Goal: Communication & Community: Participate in discussion

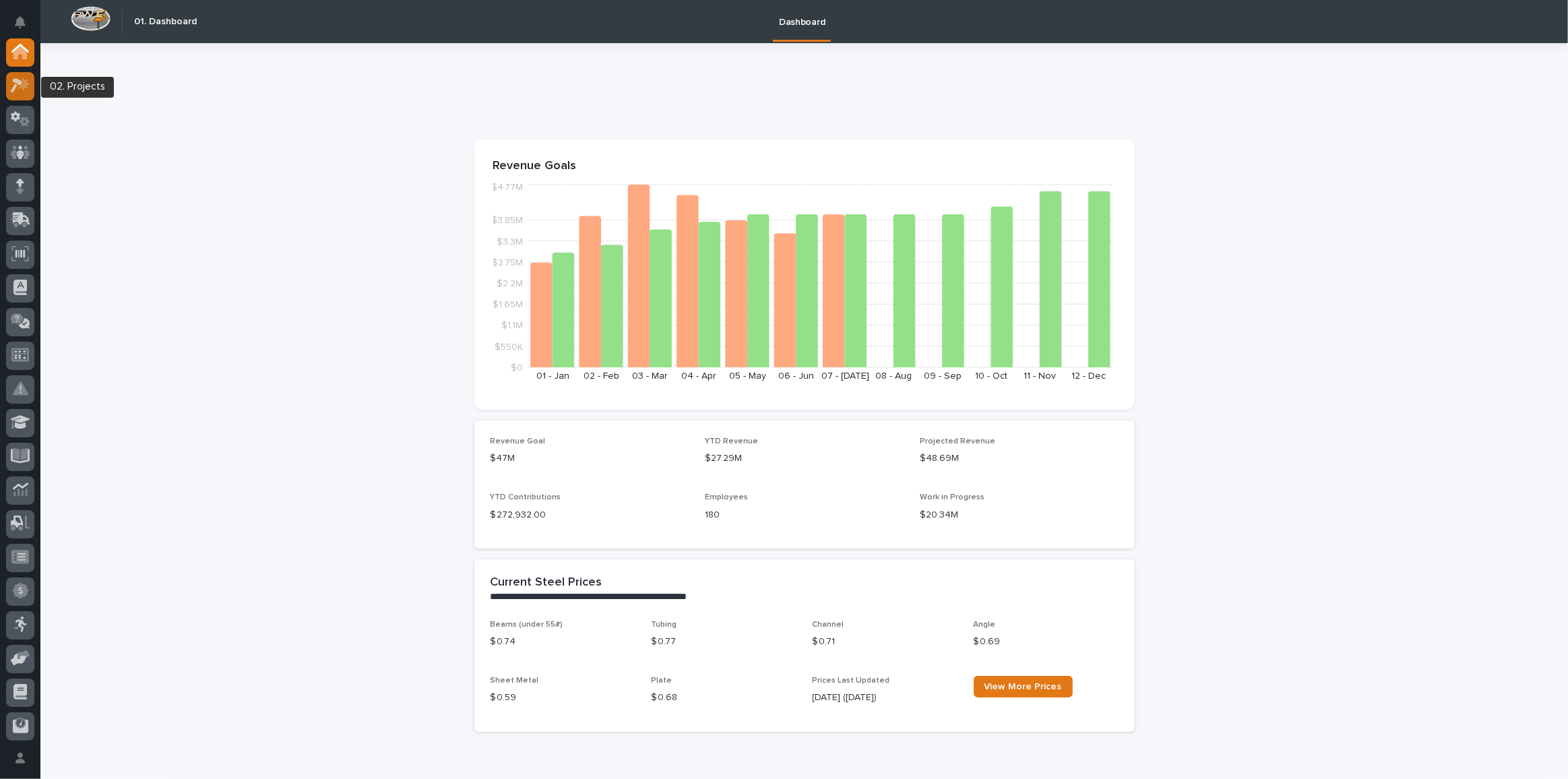
click at [19, 90] on icon at bounding box center [21, 85] width 20 height 16
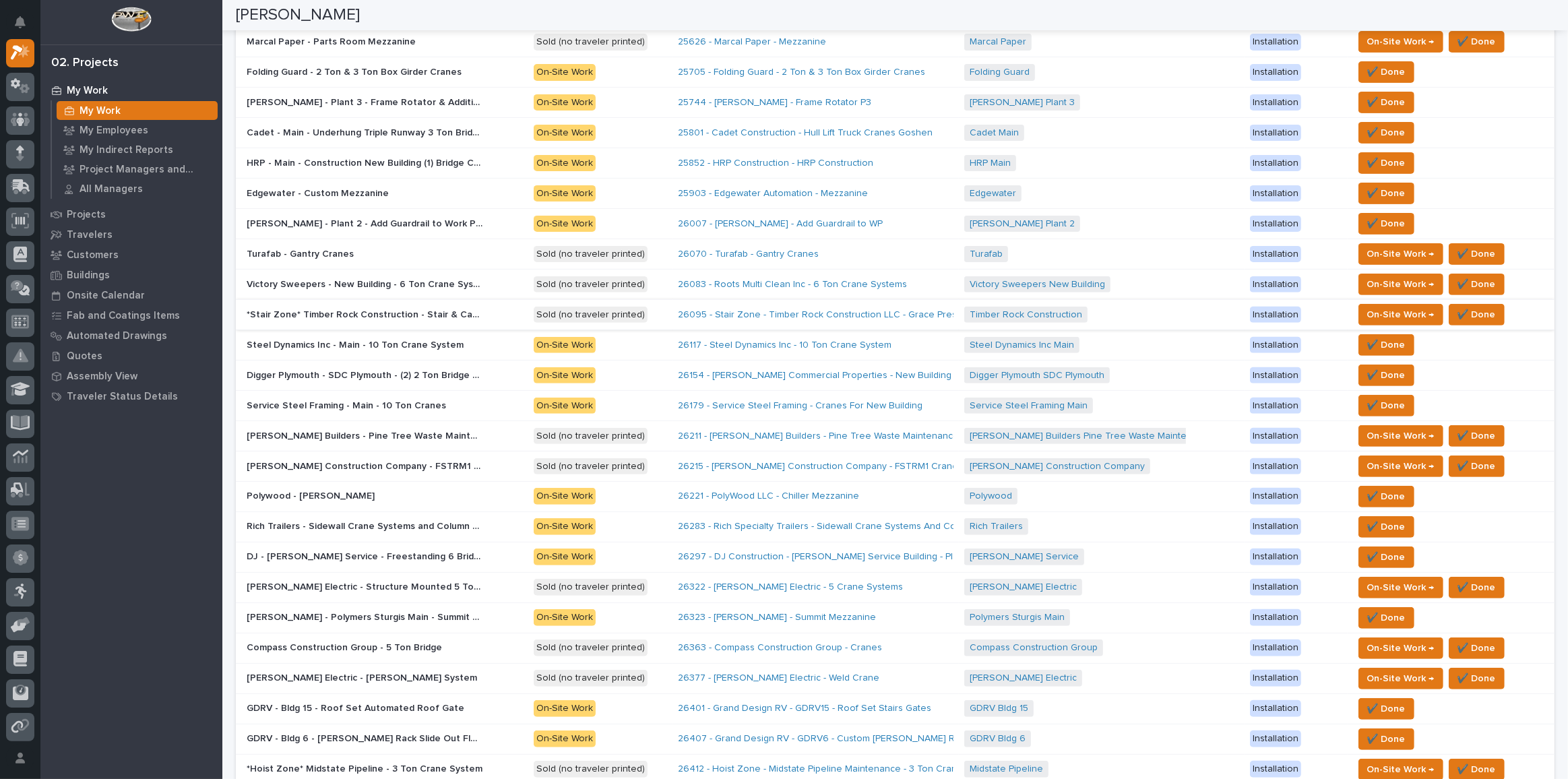
scroll to position [429, 0]
click at [321, 488] on p "Polywood - Chiller Mezzanine" at bounding box center [312, 493] width 131 height 14
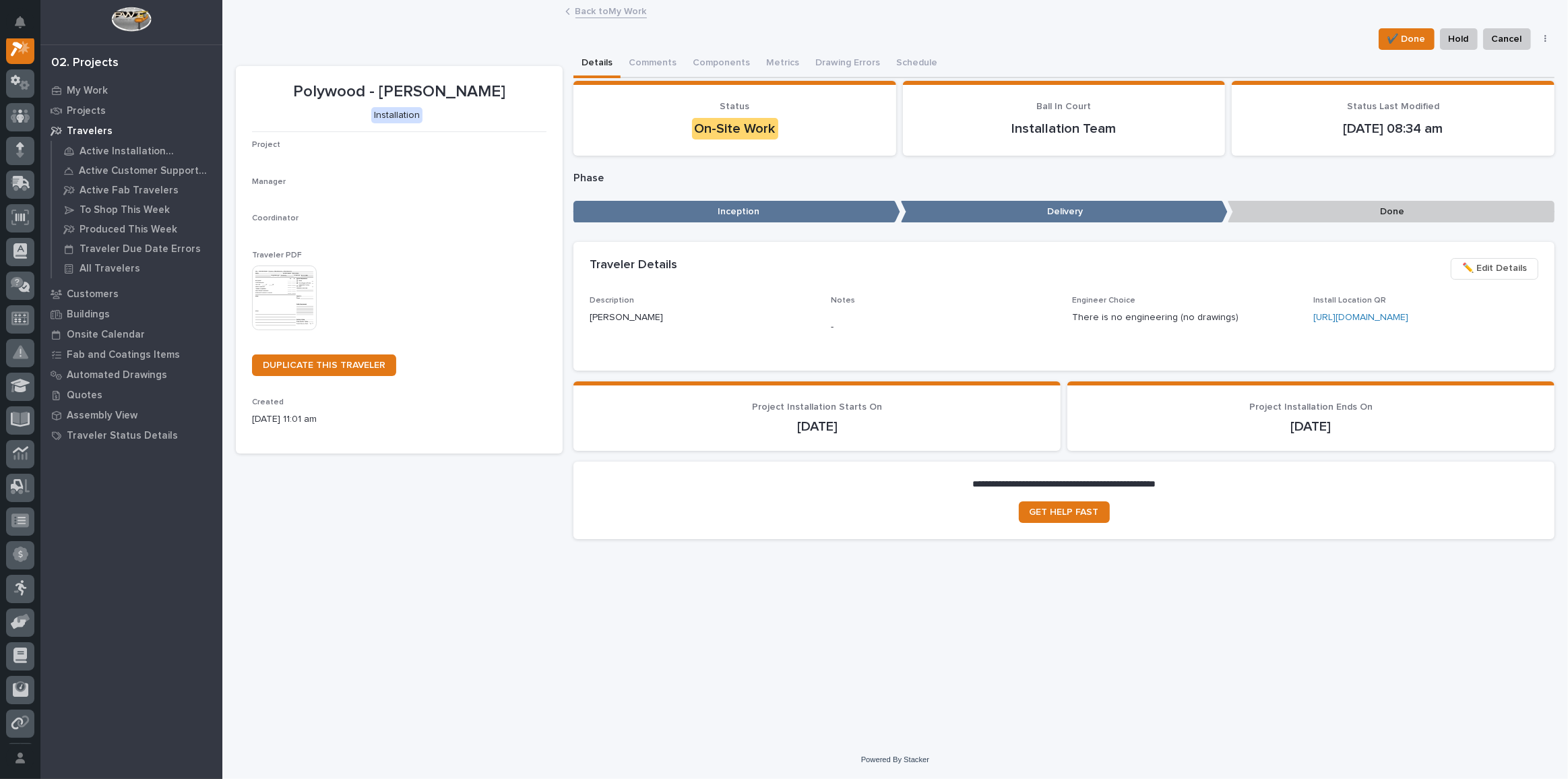
scroll to position [33, 0]
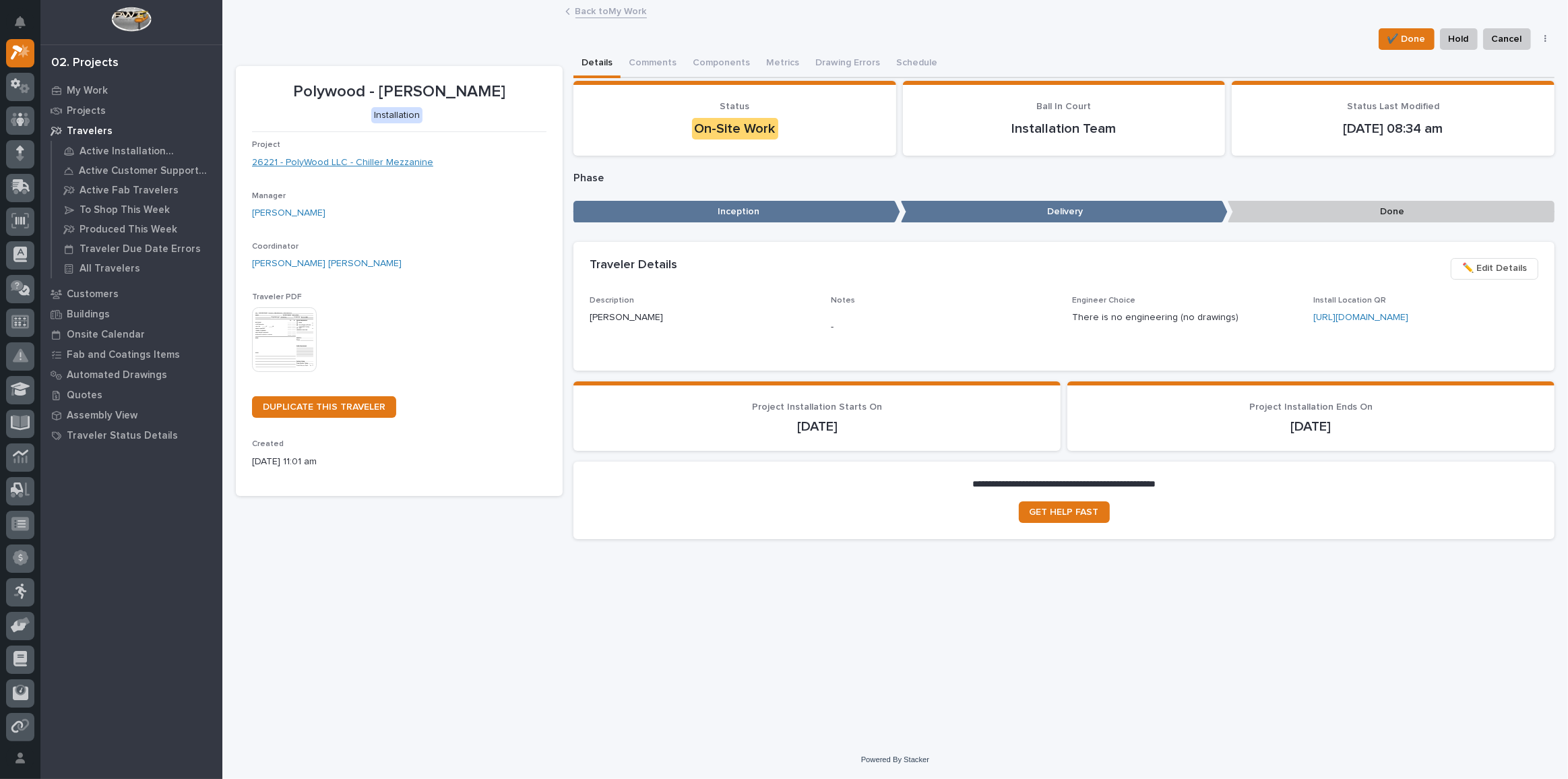
click at [379, 158] on link "26221 - PolyWood LLC - Chiller Mezzanine" at bounding box center [343, 162] width 182 height 14
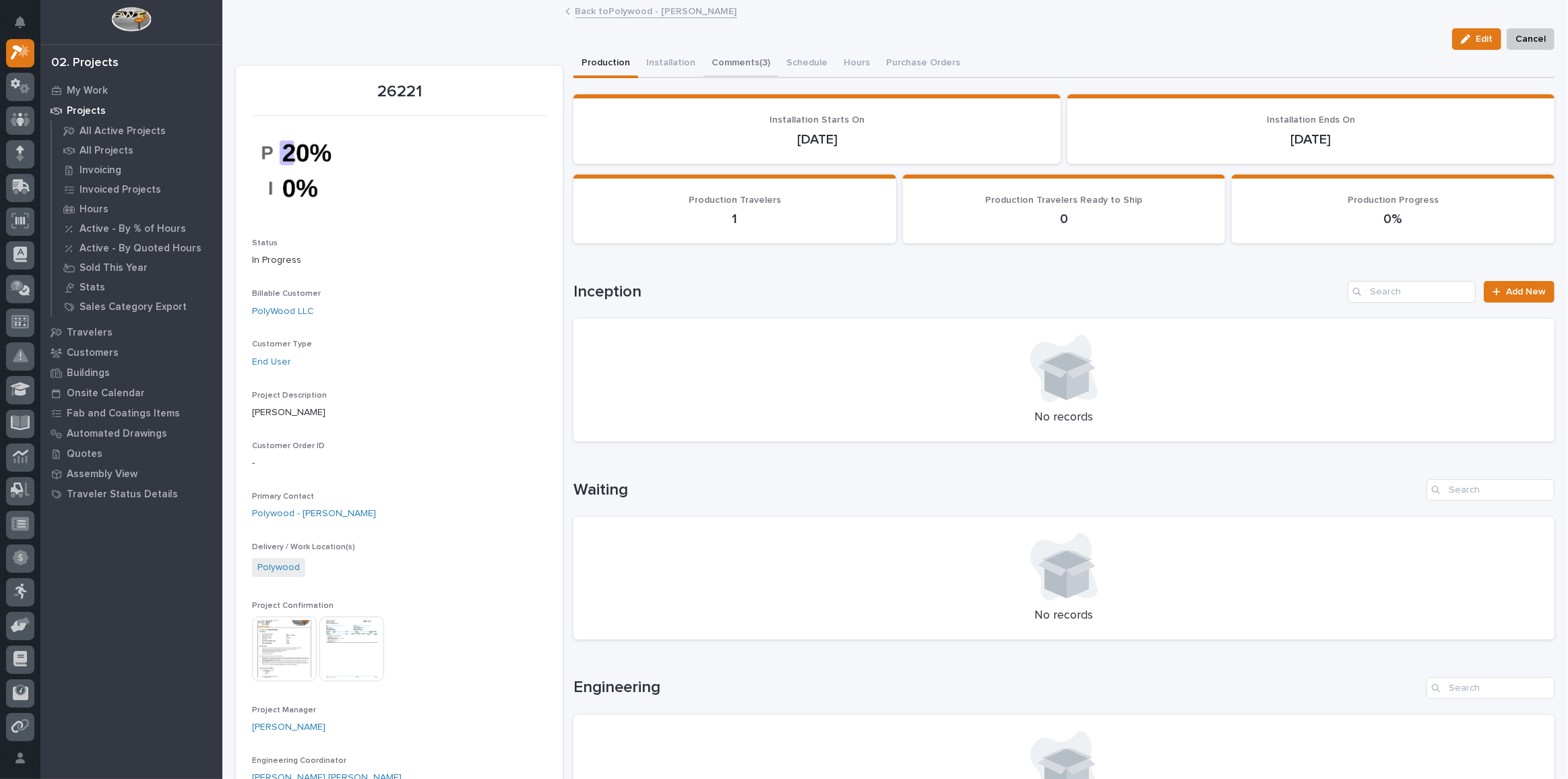
click at [754, 60] on button "Comments (3)" at bounding box center [740, 64] width 75 height 28
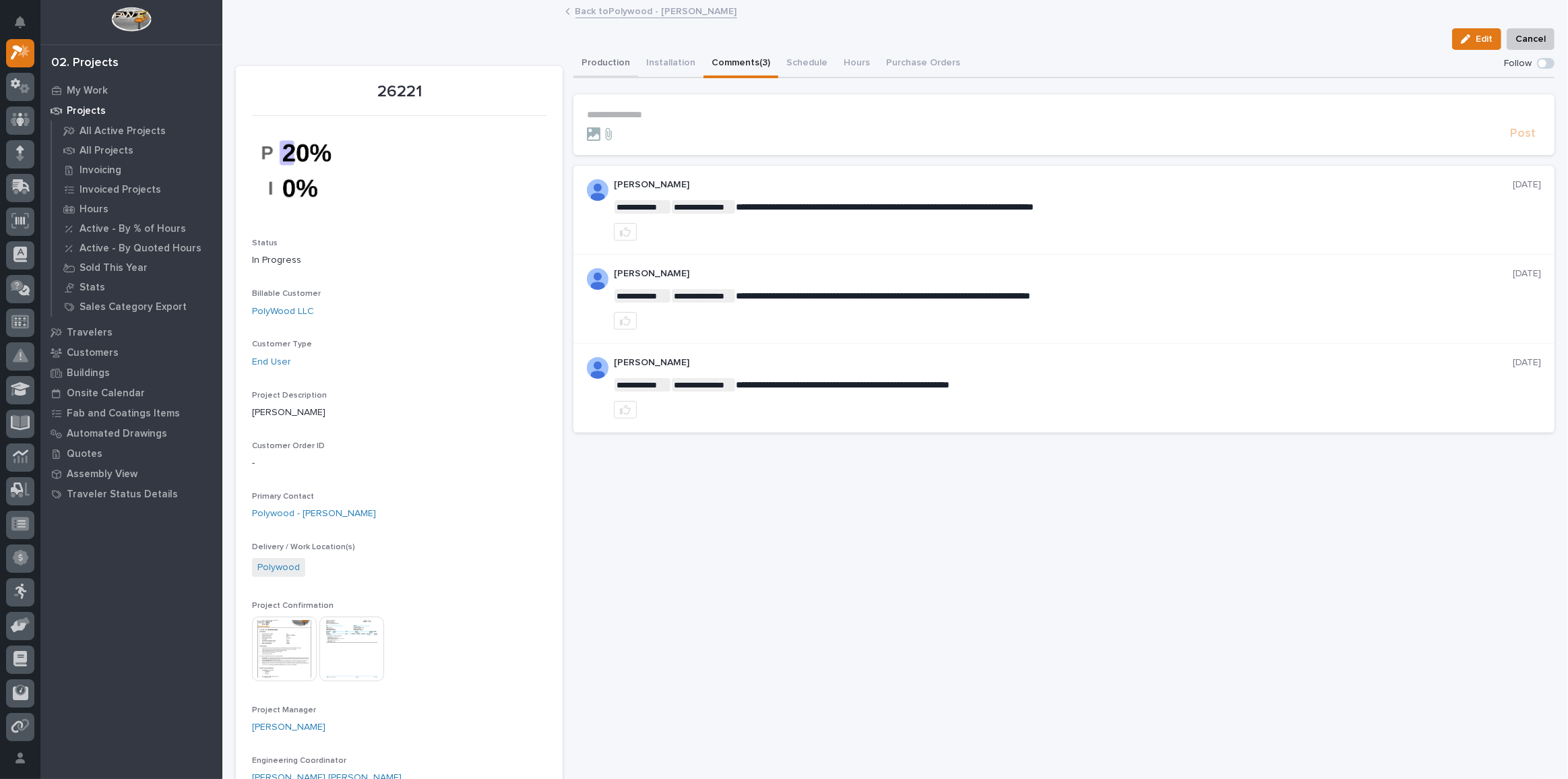
click at [609, 59] on button "Production" at bounding box center [605, 64] width 65 height 28
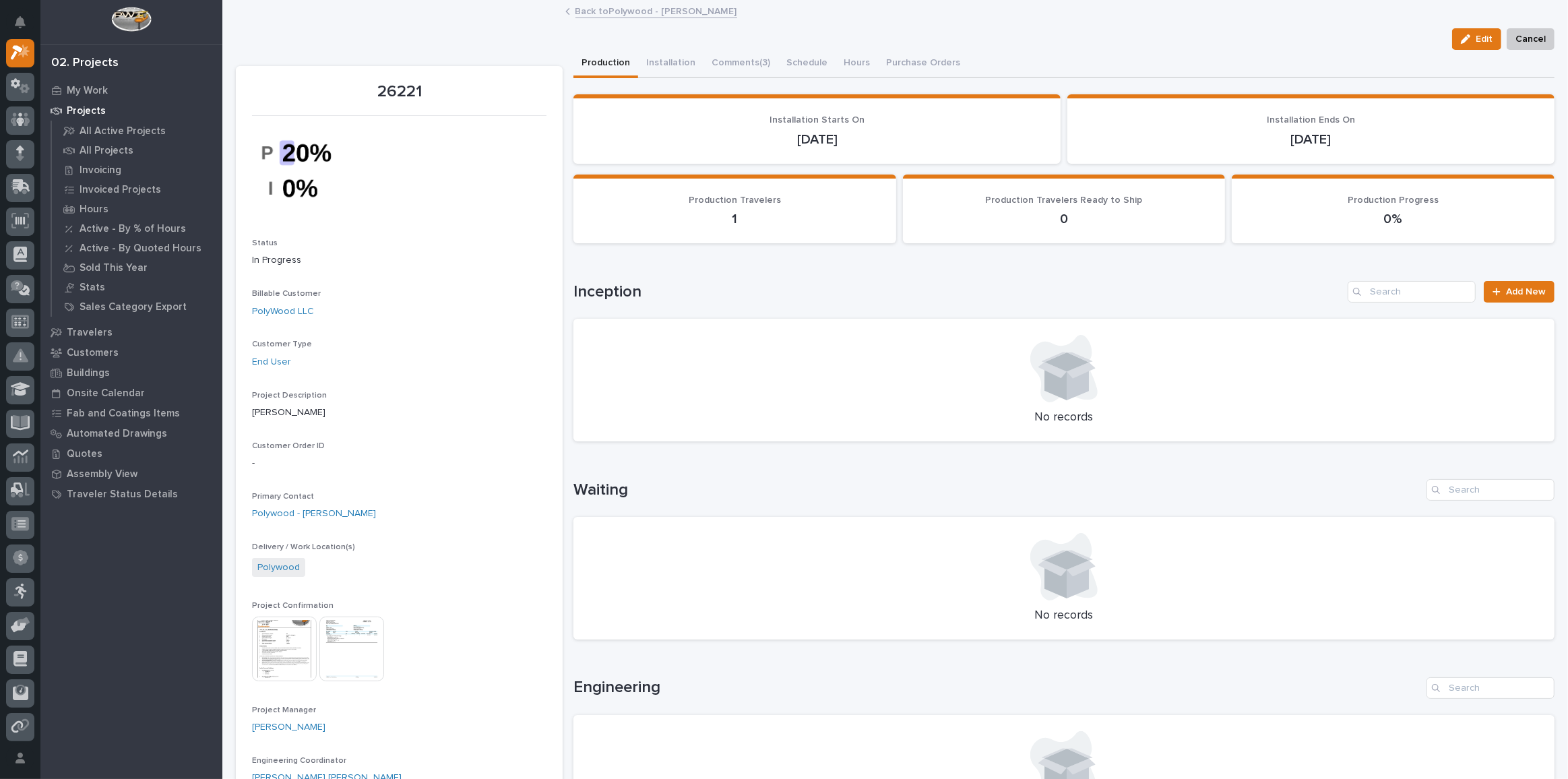
click at [611, 11] on link "Back to Polywood - Chiller Mezzanine" at bounding box center [656, 10] width 162 height 16
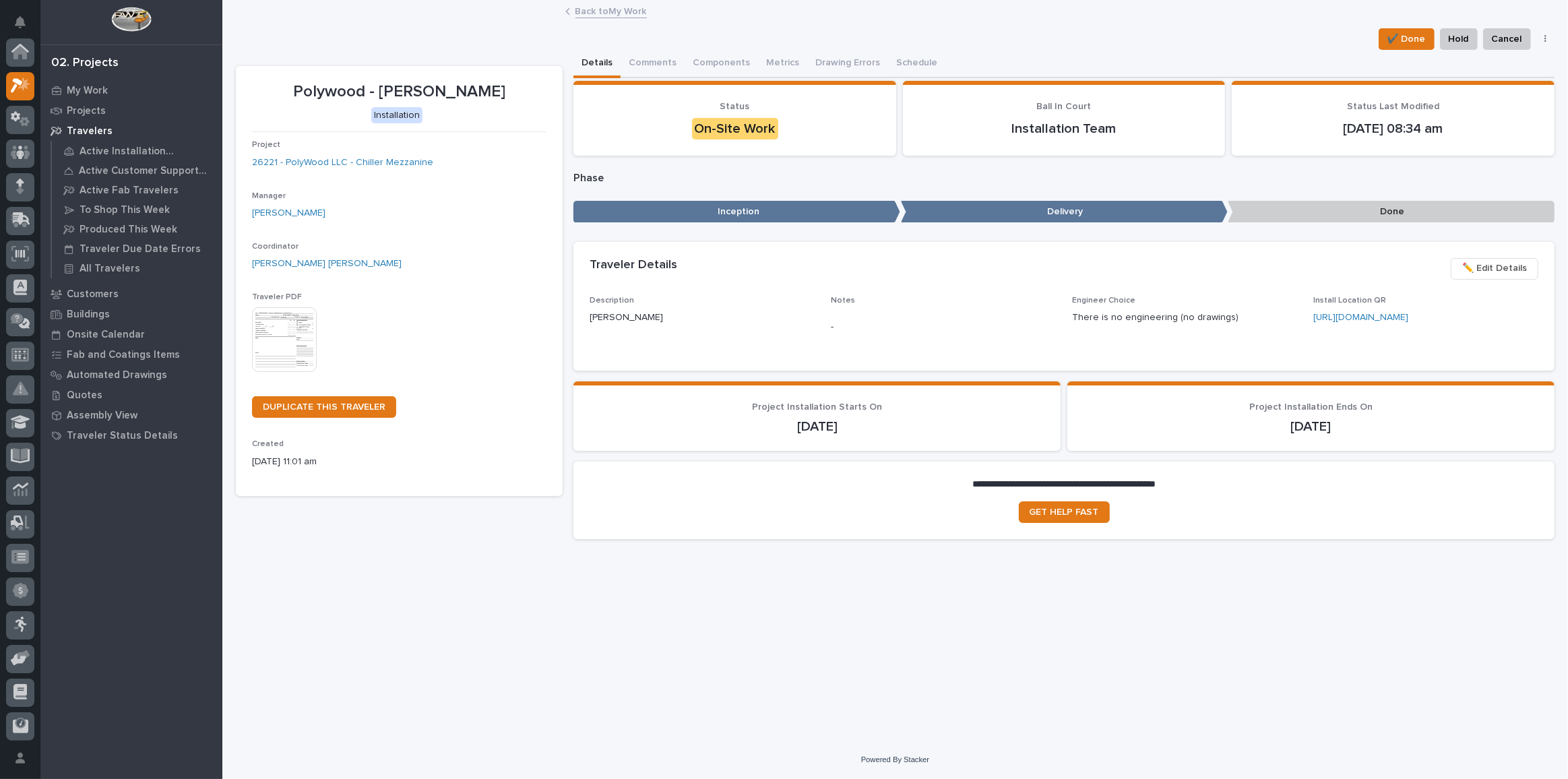
scroll to position [37, 0]
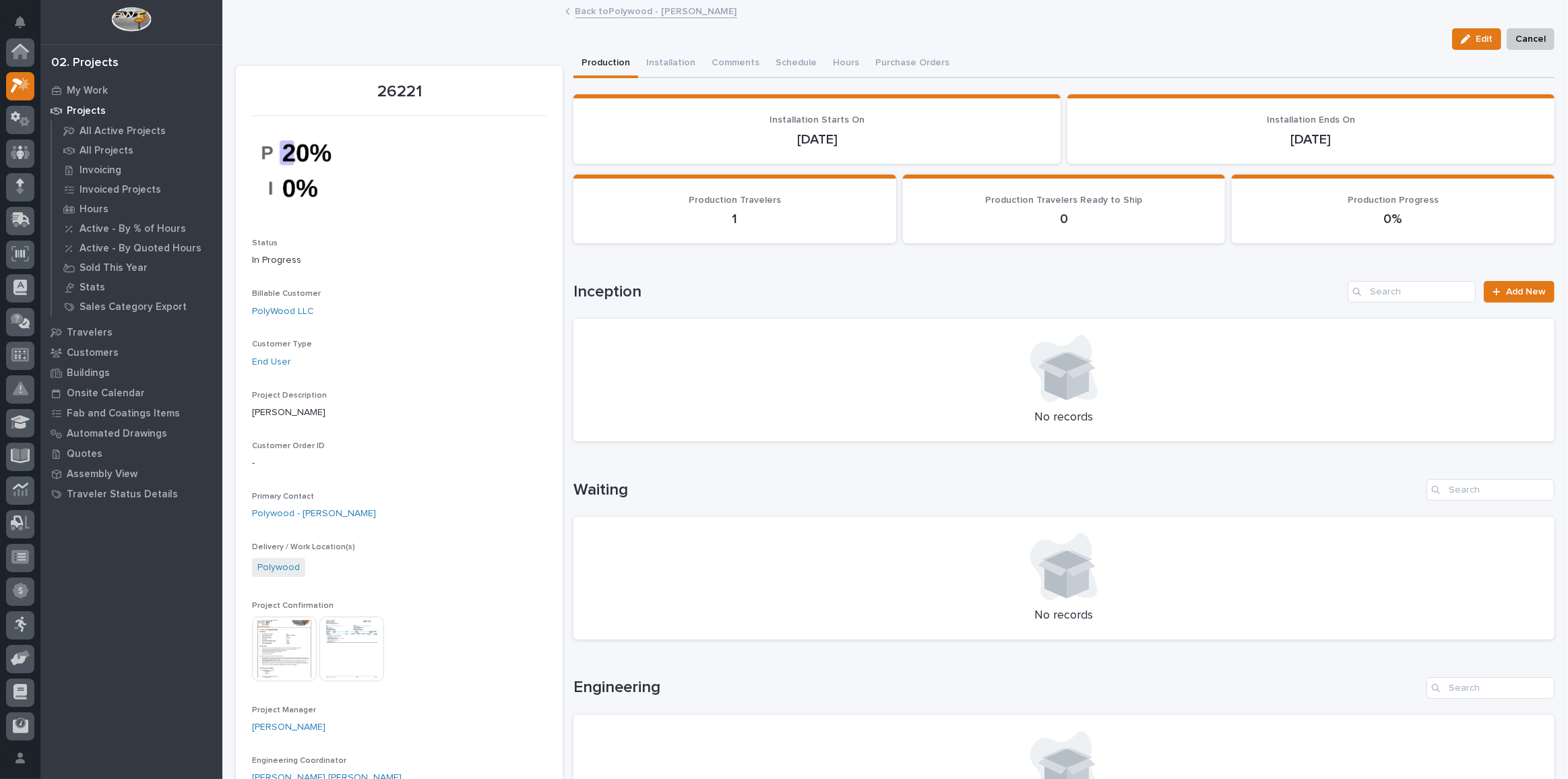
scroll to position [37, 0]
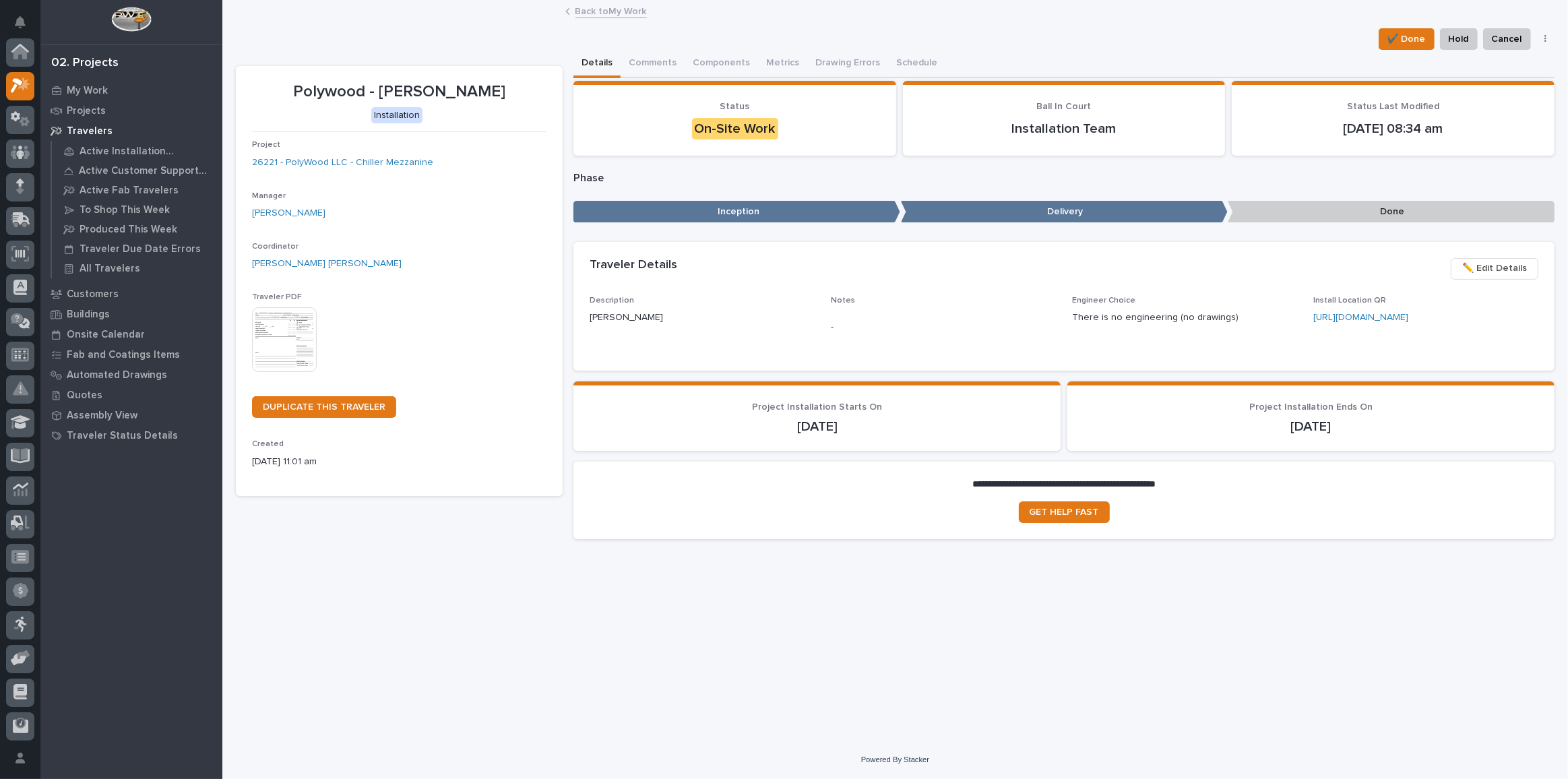
scroll to position [37, 0]
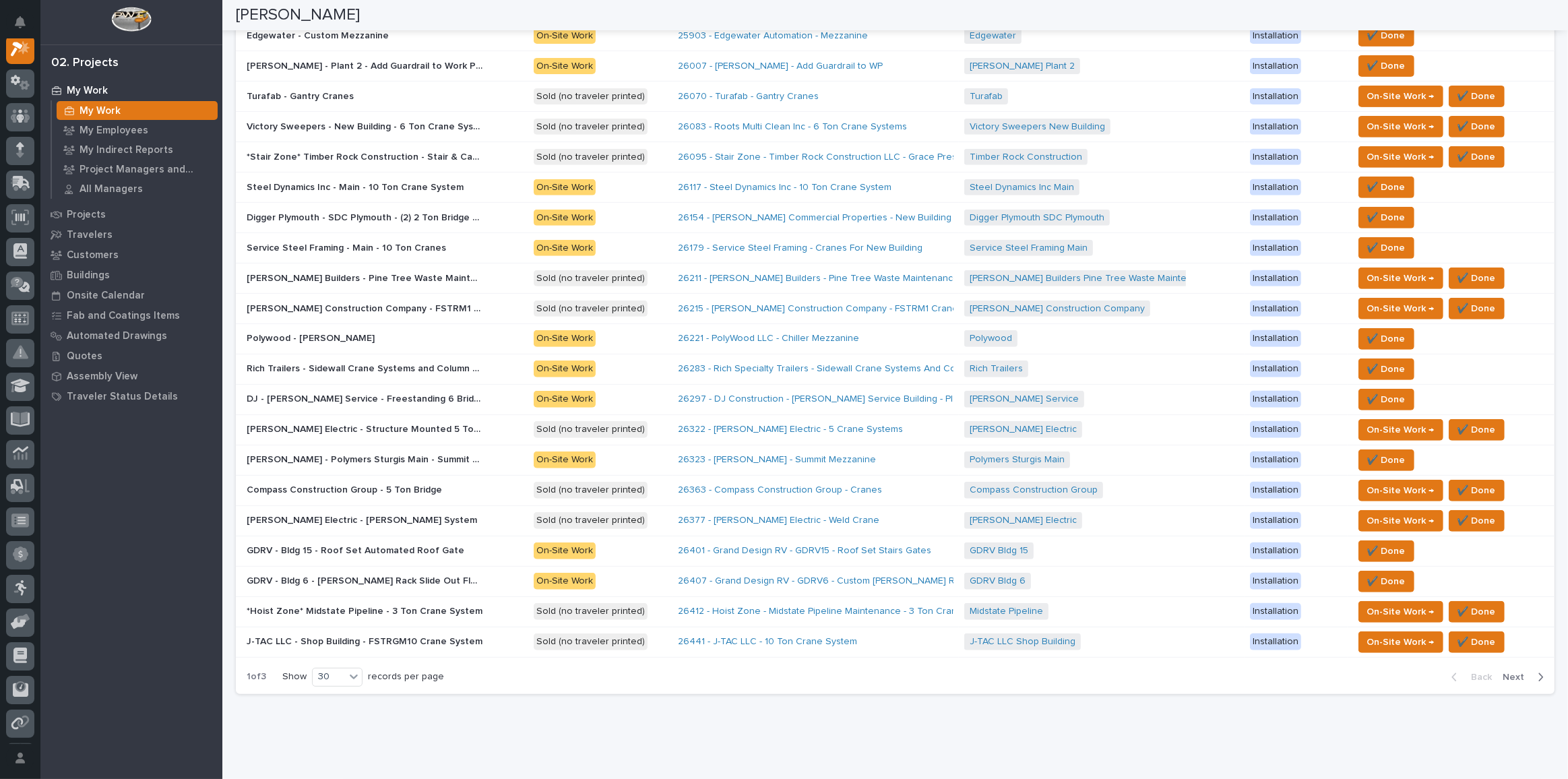
scroll to position [608, 0]
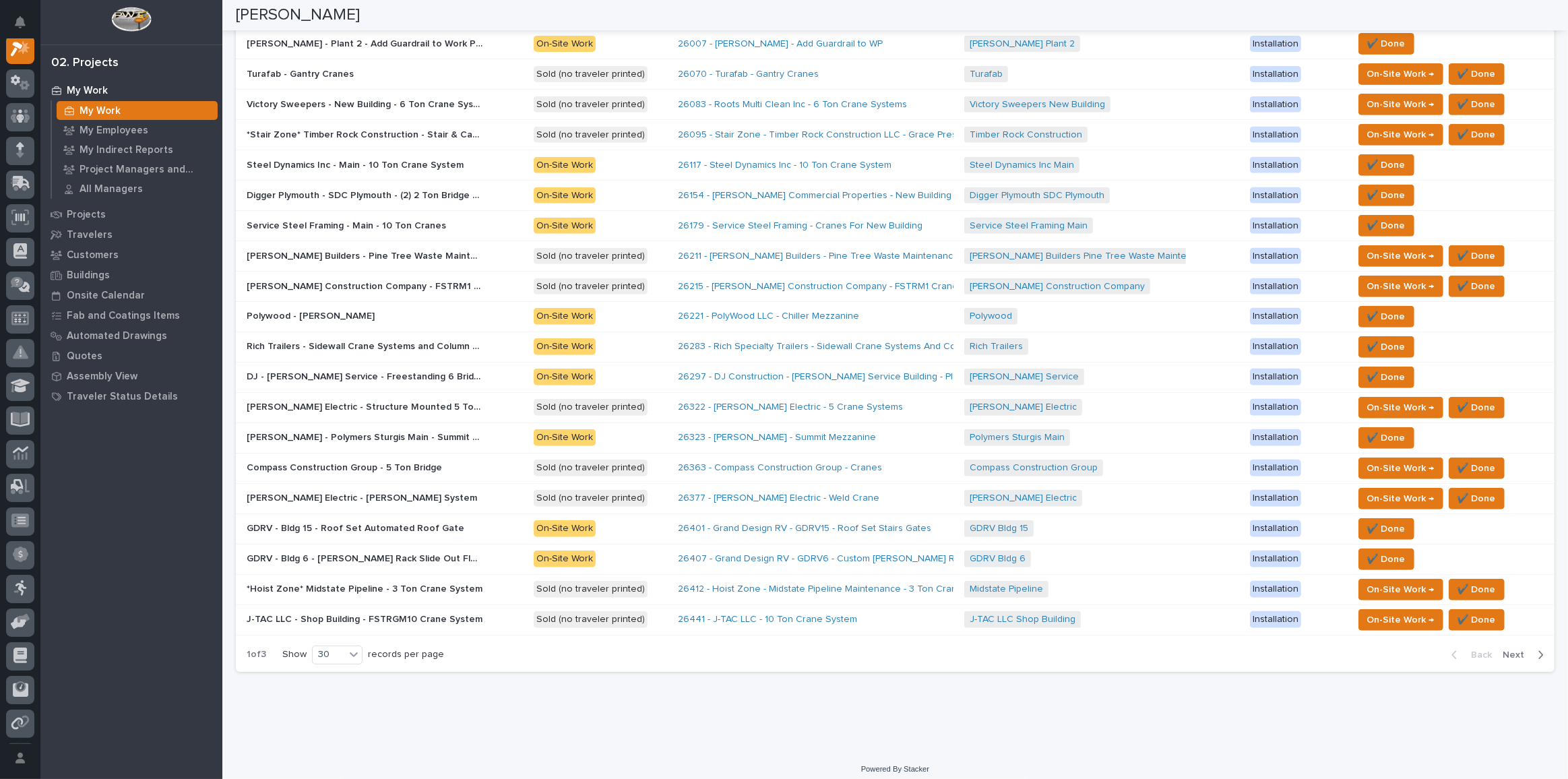
click at [415, 278] on p "Patterson Construction Company - FSTRM1 Crane System" at bounding box center [365, 285] width 239 height 14
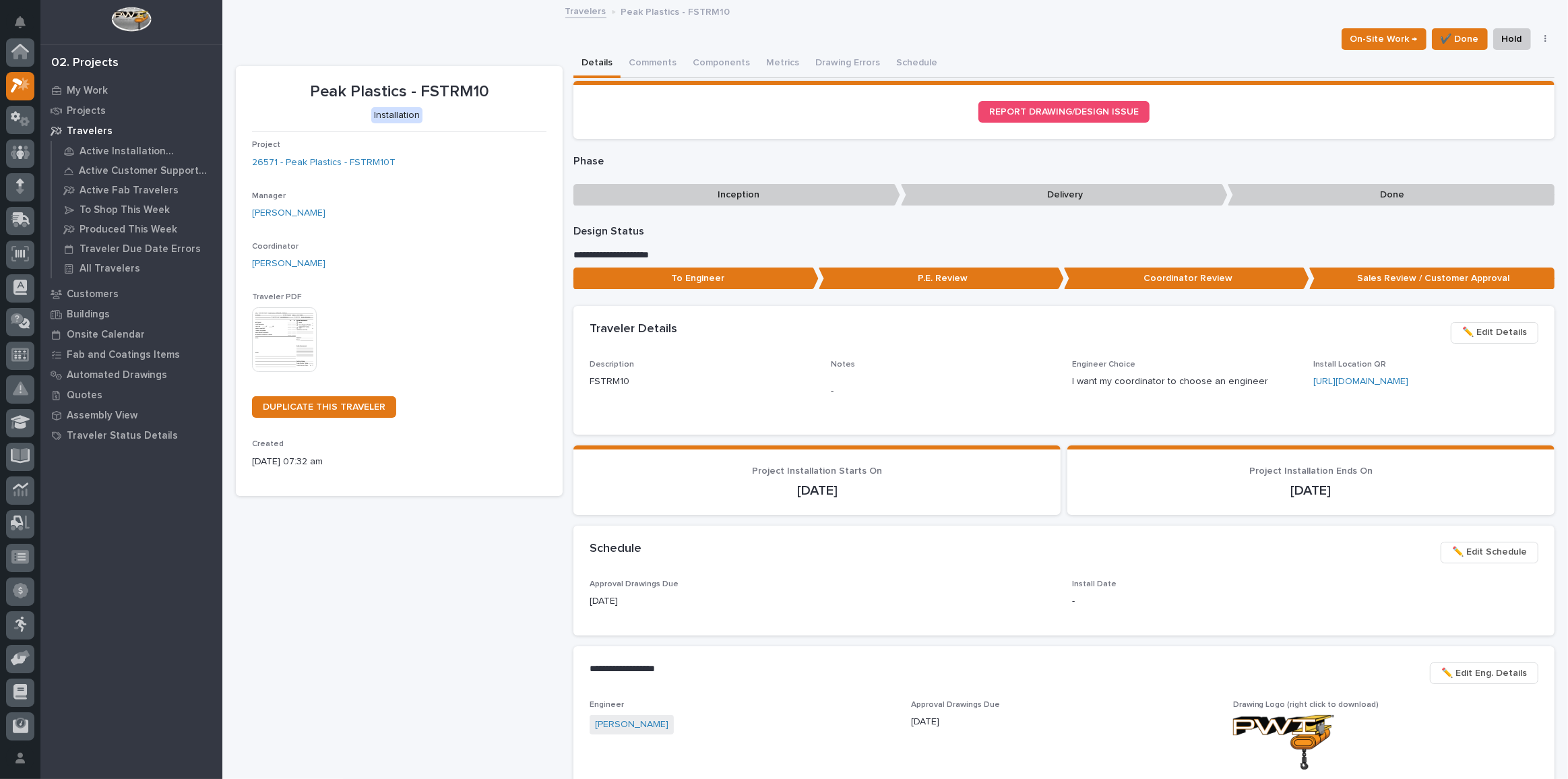
scroll to position [37, 0]
click at [332, 160] on link "26571 - Peak Plastics - FSTRM10T" at bounding box center [323, 162] width 143 height 14
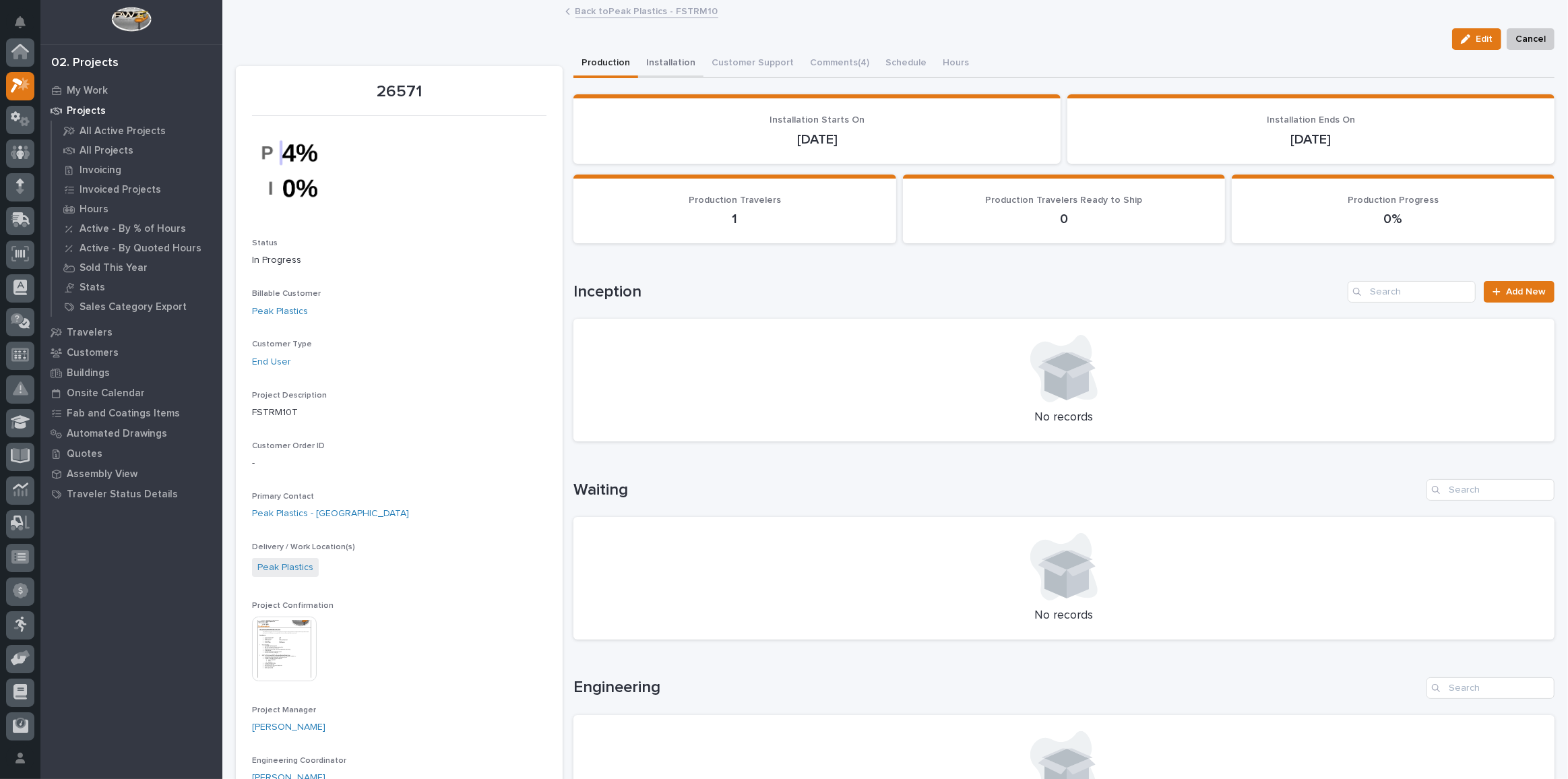
click at [656, 58] on button "Installation" at bounding box center [671, 64] width 66 height 28
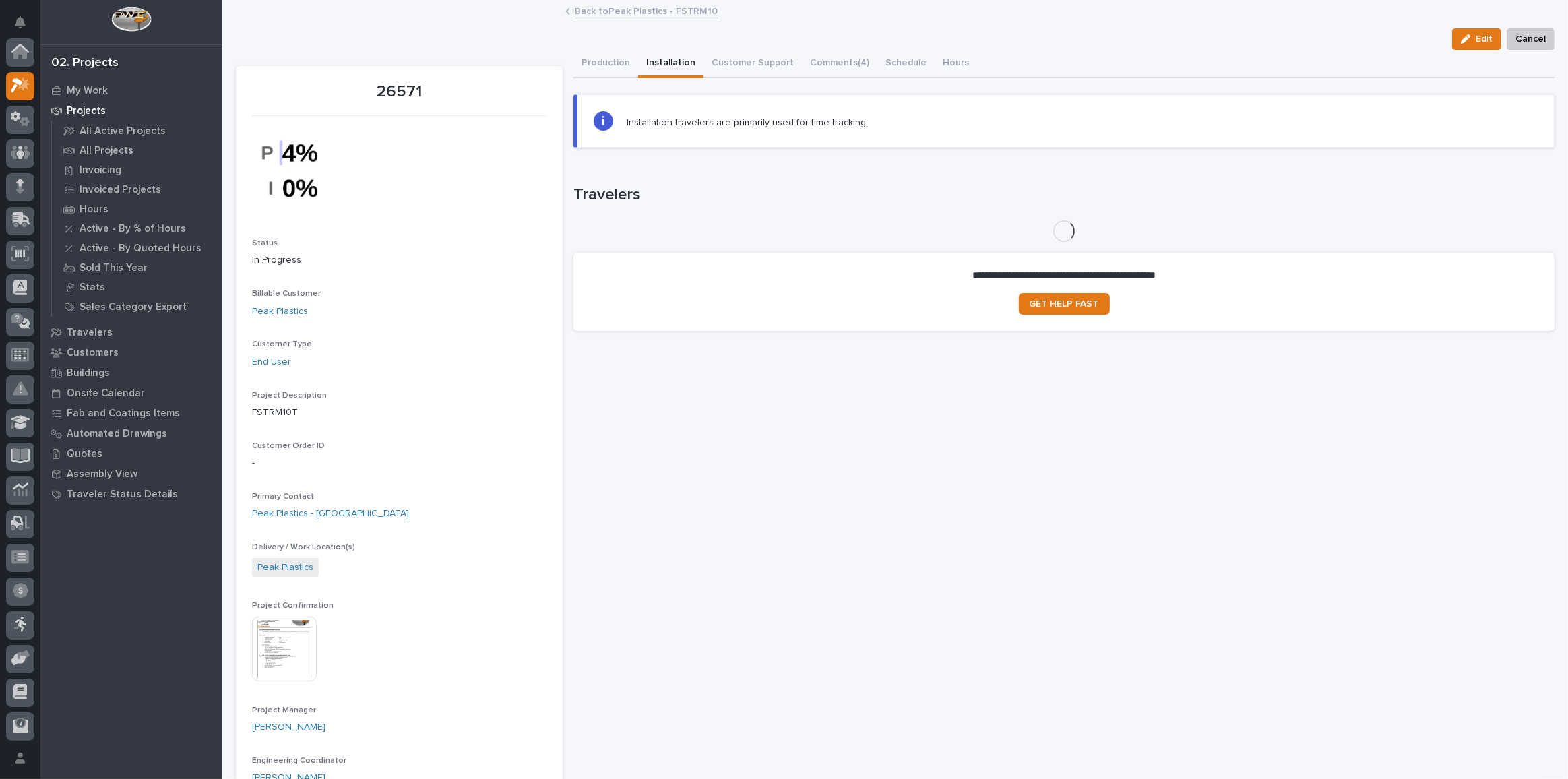
scroll to position [33, 0]
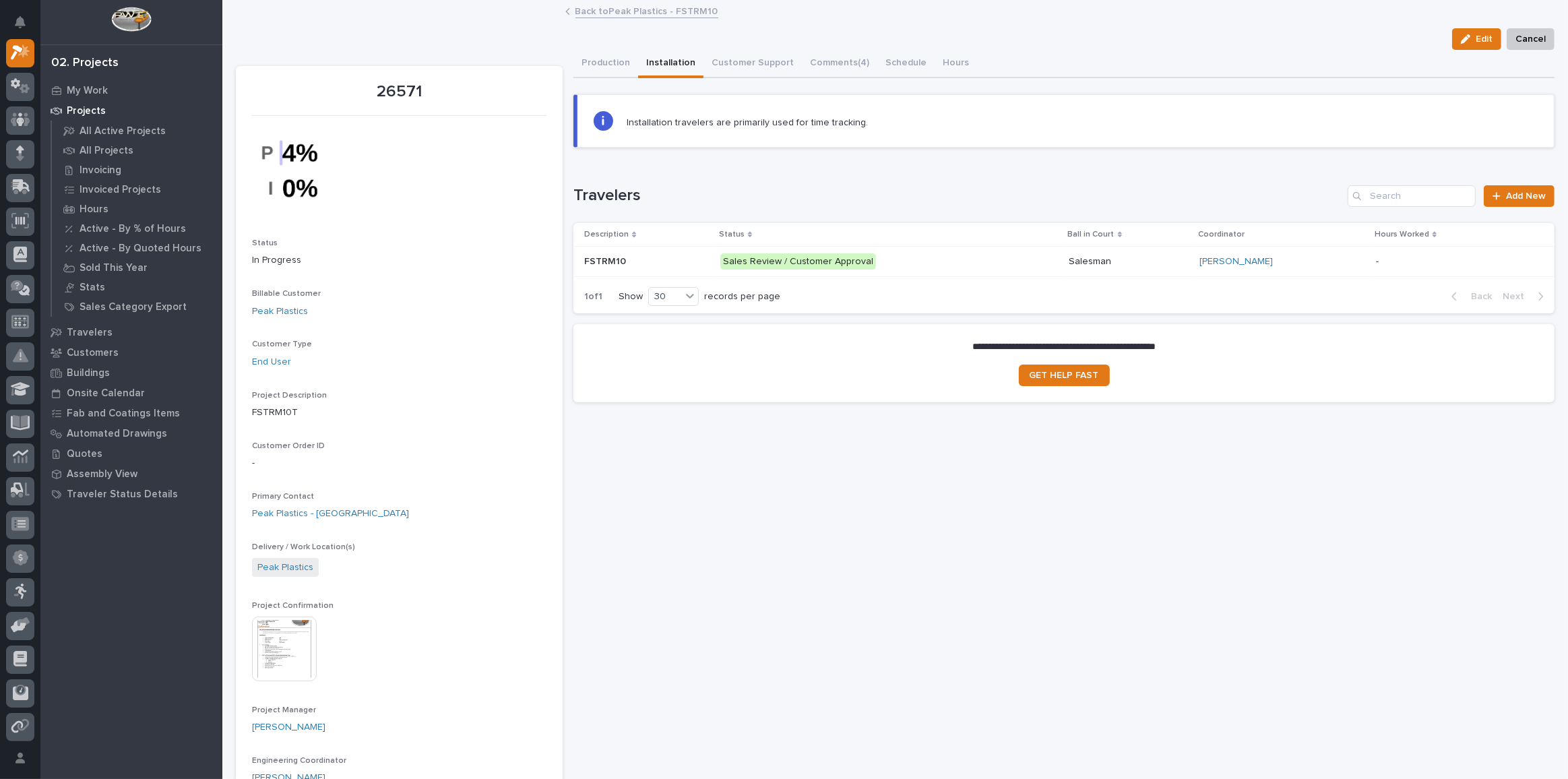
click at [607, 256] on p "FSTRM10" at bounding box center [606, 260] width 44 height 14
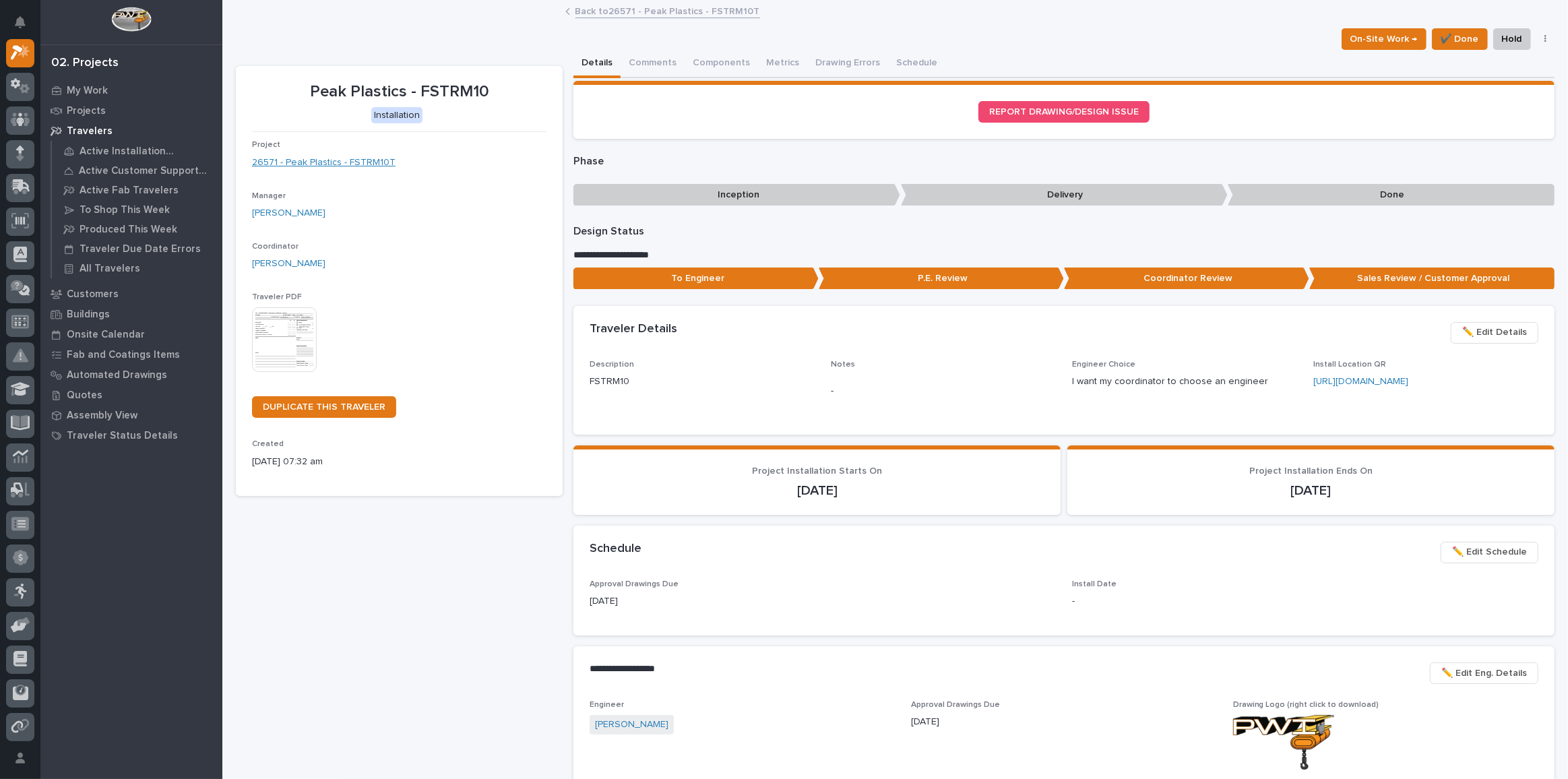
drag, startPoint x: 328, startPoint y: 152, endPoint x: 323, endPoint y: 157, distance: 7.1
click at [326, 154] on div "Project 26571 - Peak Plastics - FSTRM10T" at bounding box center [399, 160] width 294 height 39
click at [323, 157] on link "26571 - Peak Plastics - FSTRM10T" at bounding box center [323, 162] width 143 height 14
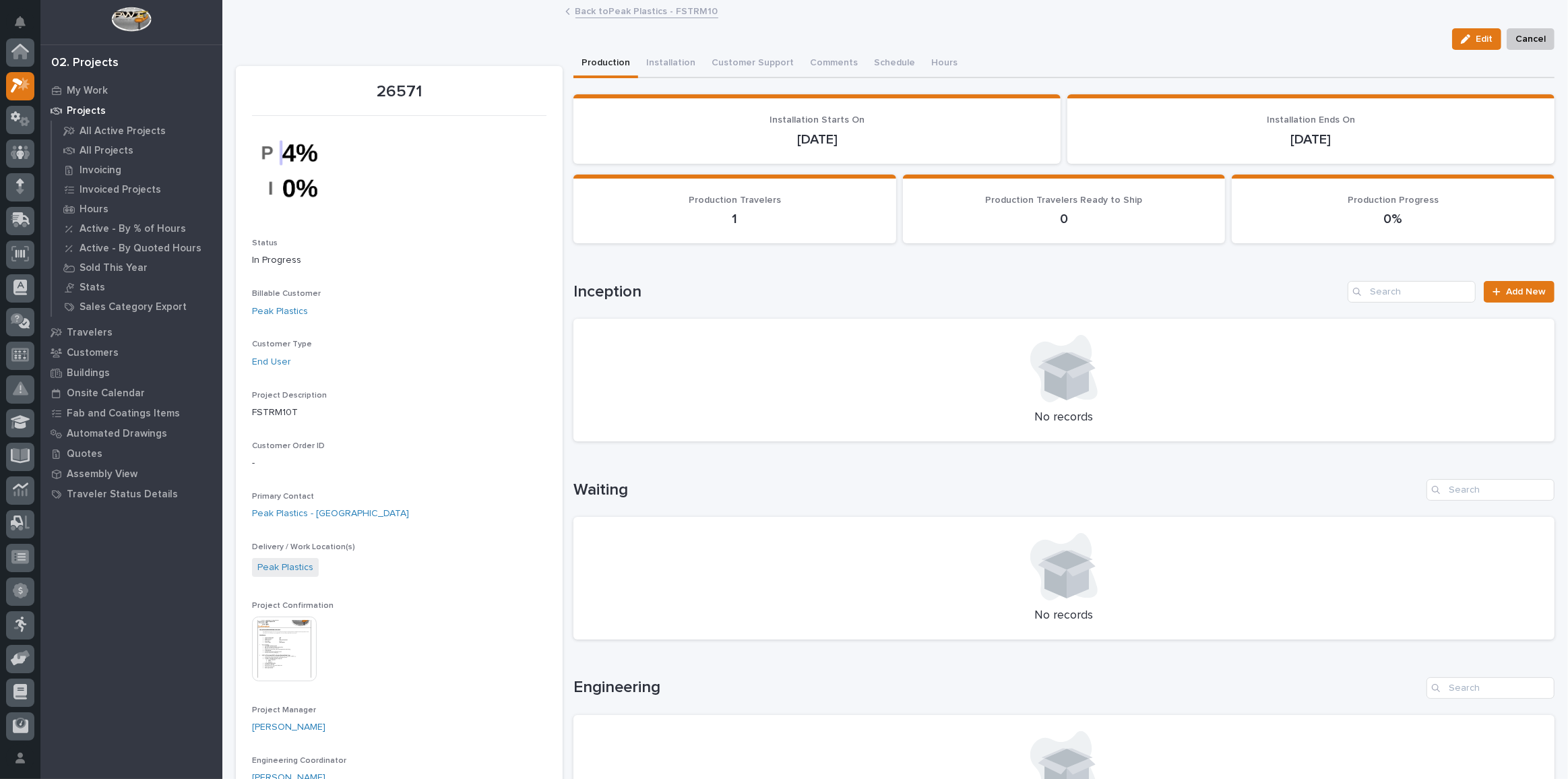
scroll to position [33, 0]
click at [274, 671] on img at bounding box center [284, 648] width 65 height 65
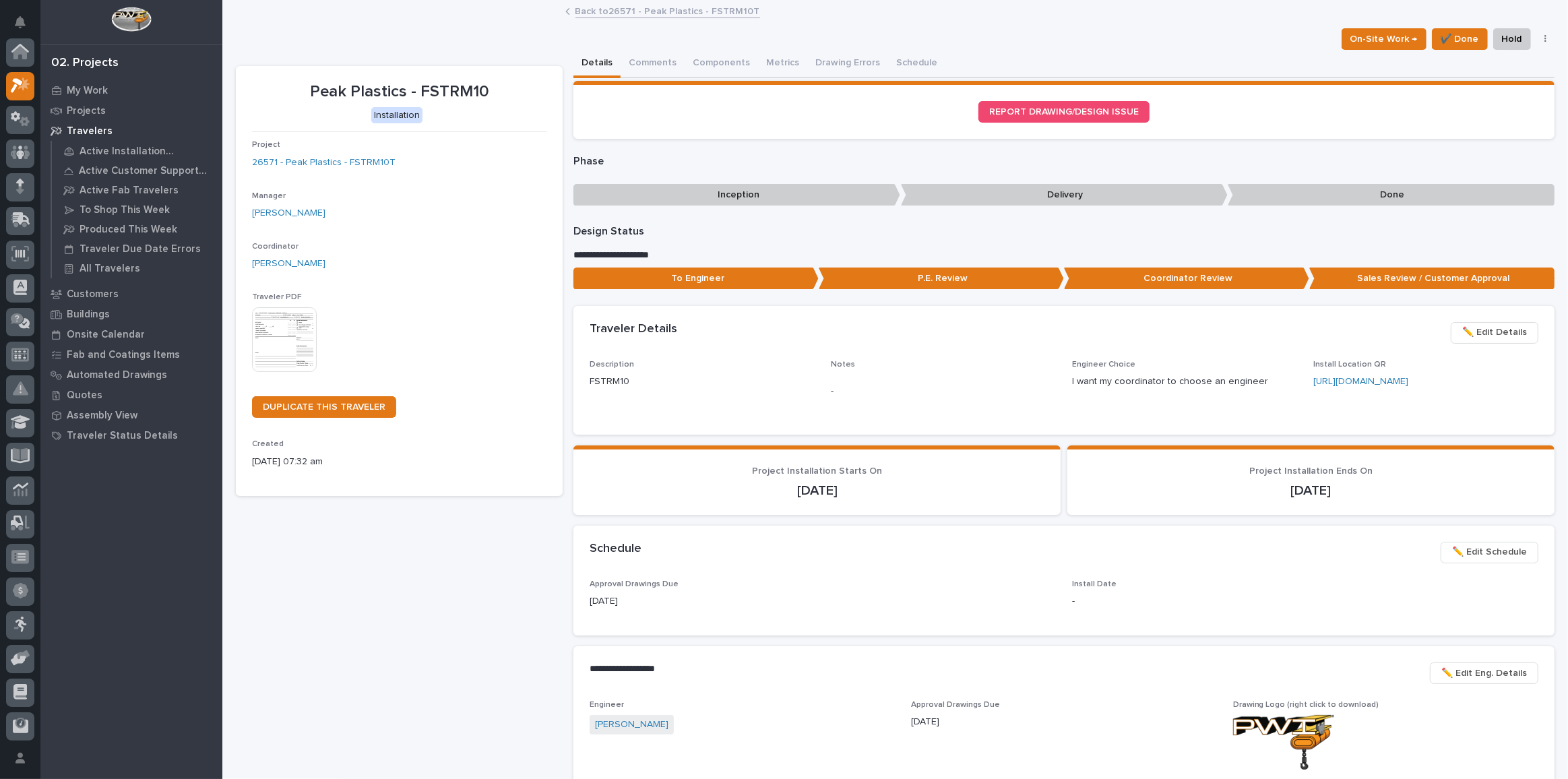
scroll to position [37, 0]
click at [300, 329] on img at bounding box center [284, 339] width 65 height 65
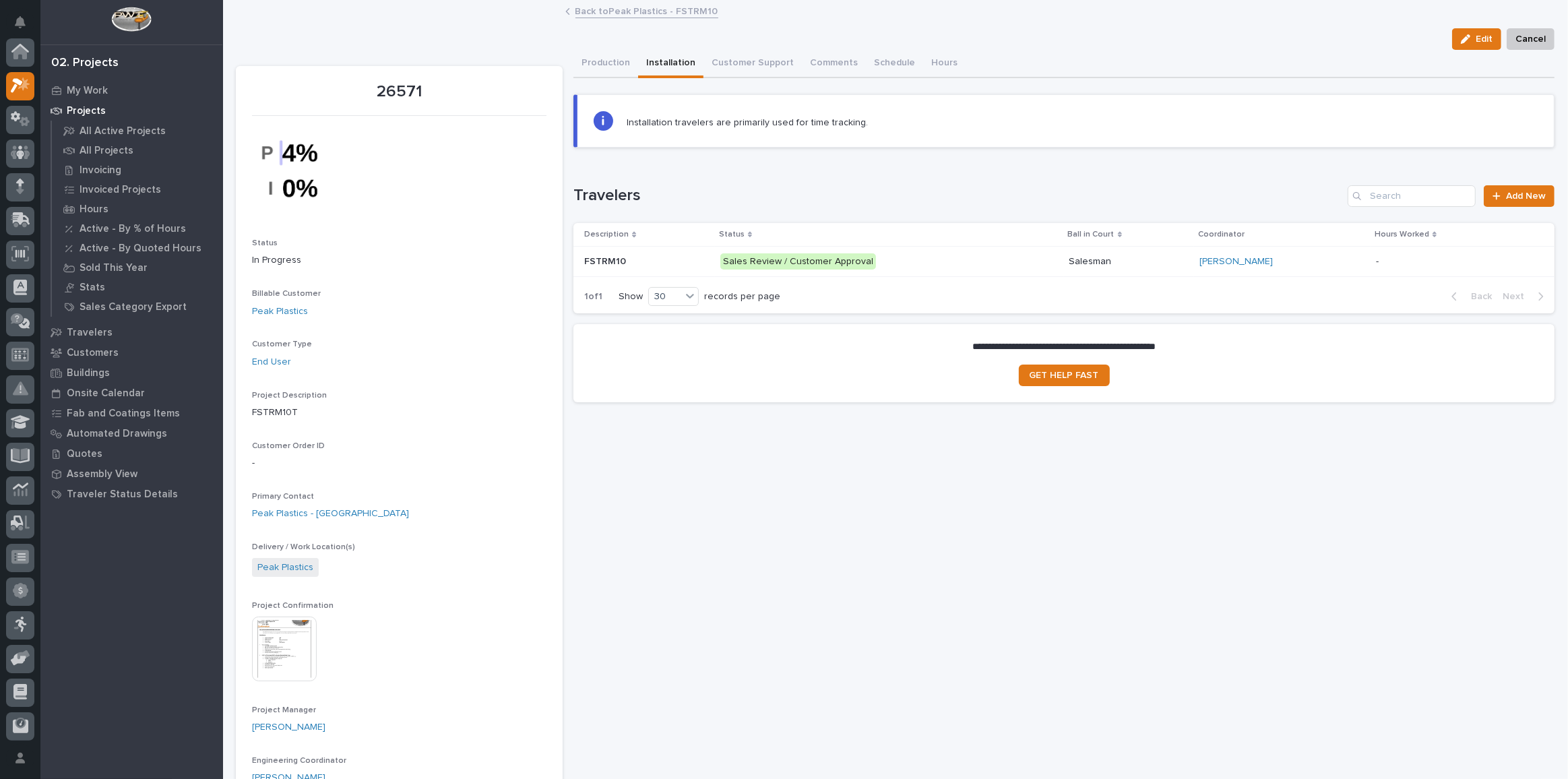
scroll to position [37, 0]
click at [830, 61] on button "Comments (4)" at bounding box center [839, 64] width 76 height 28
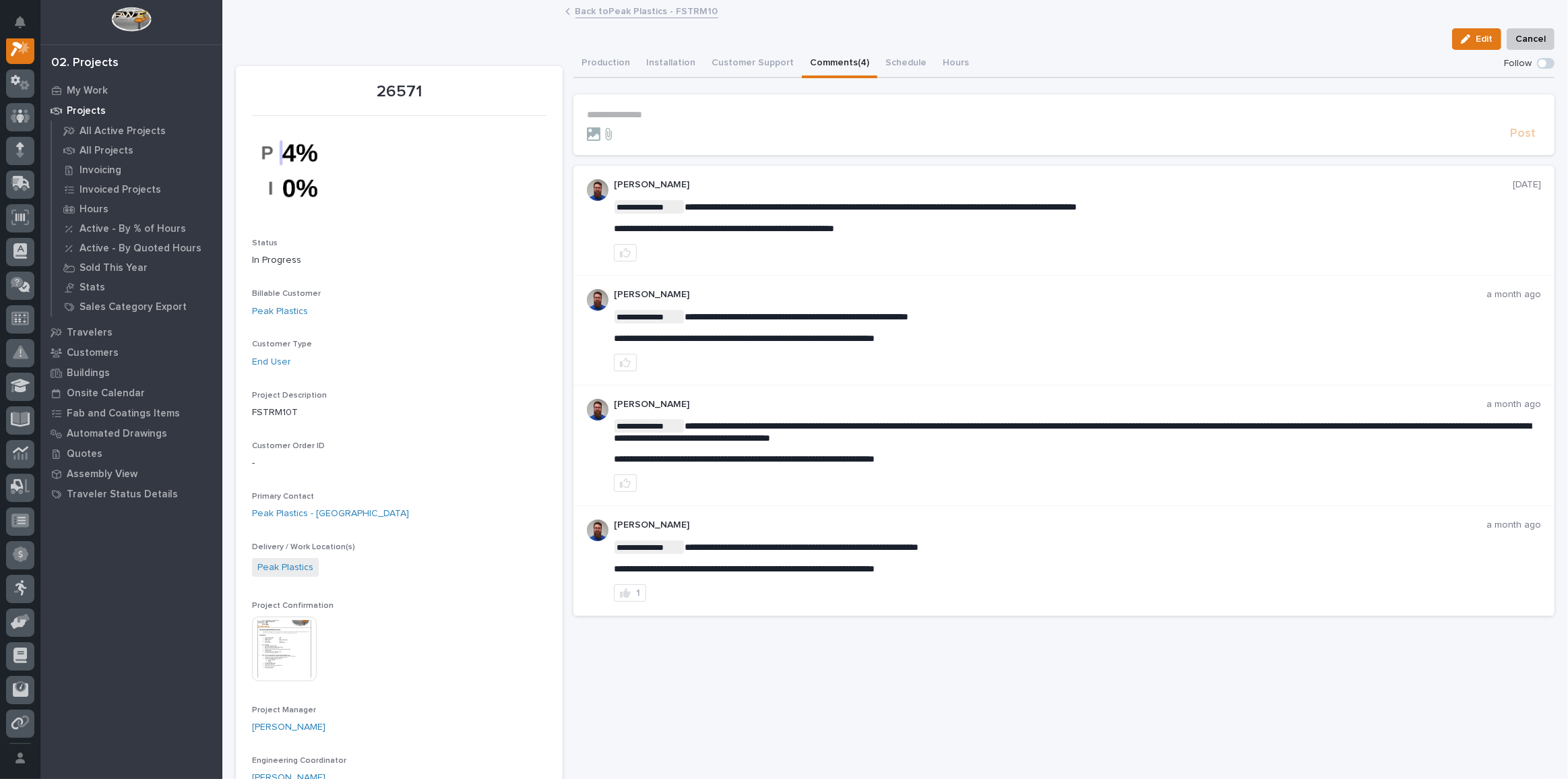
scroll to position [33, 0]
click at [283, 649] on img at bounding box center [284, 648] width 65 height 65
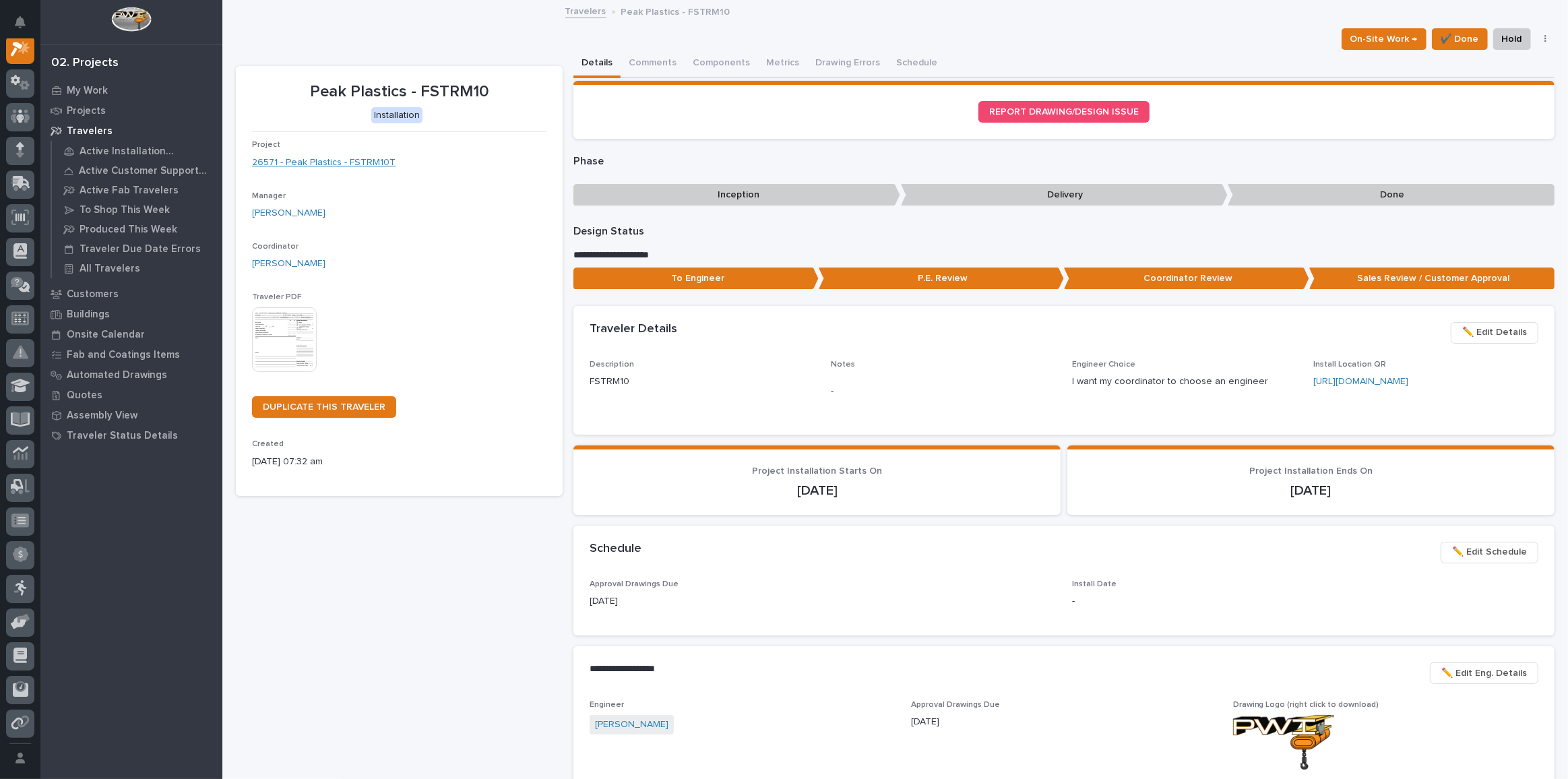
click at [311, 164] on link "26571 - Peak Plastics - FSTRM10T" at bounding box center [323, 162] width 143 height 14
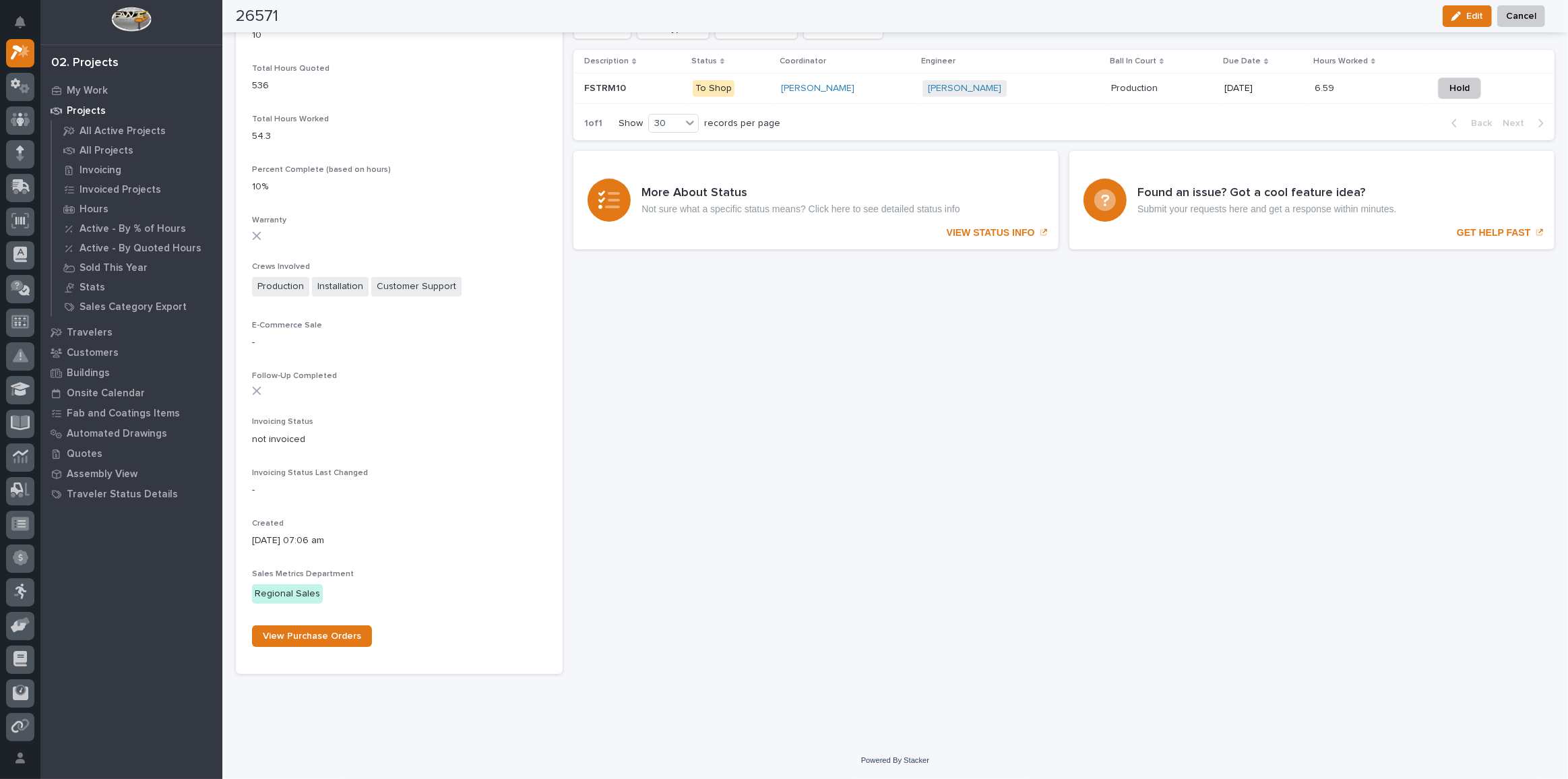
scroll to position [909, 0]
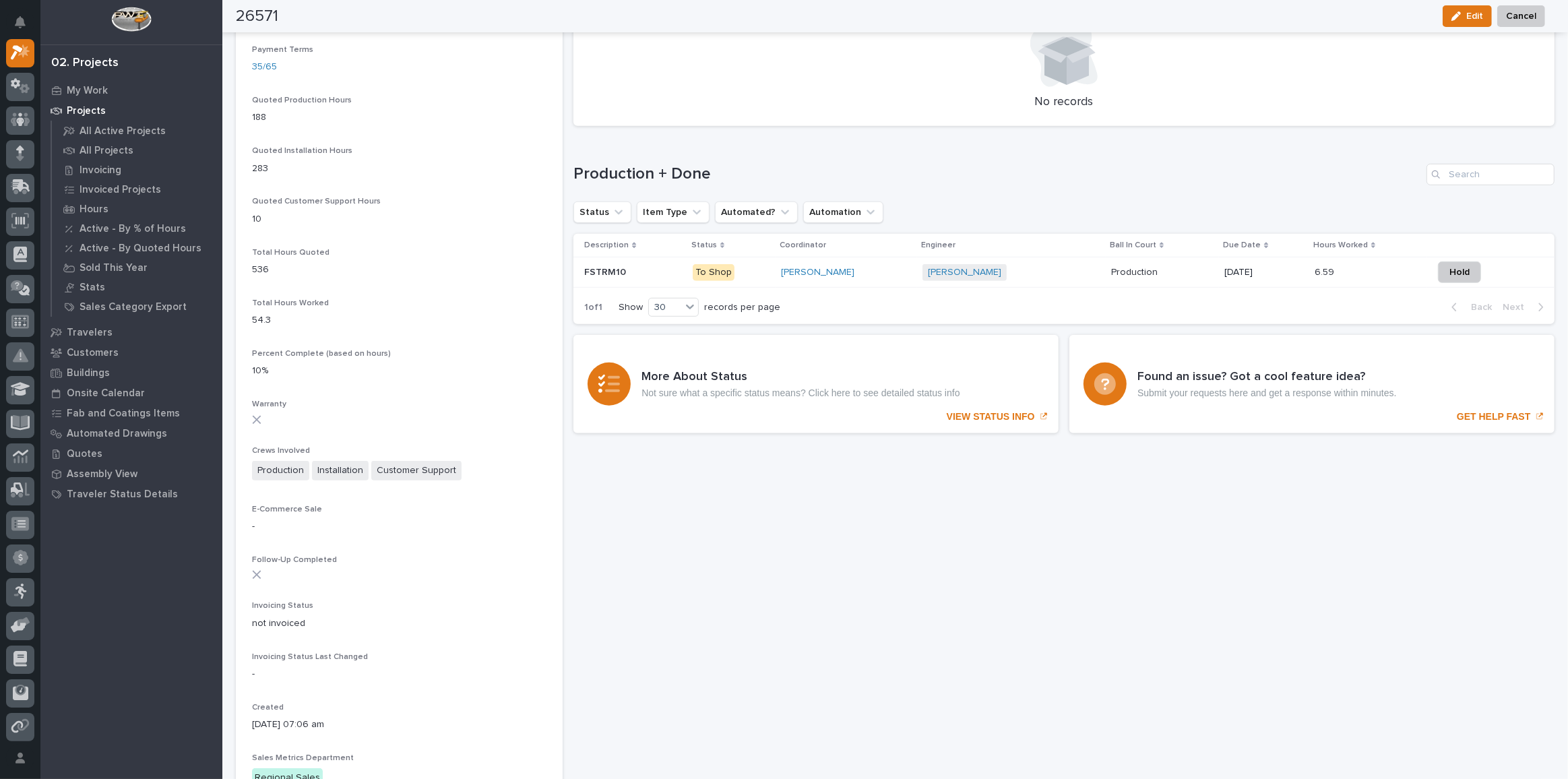
click at [610, 268] on p "FSTRM10" at bounding box center [606, 271] width 44 height 14
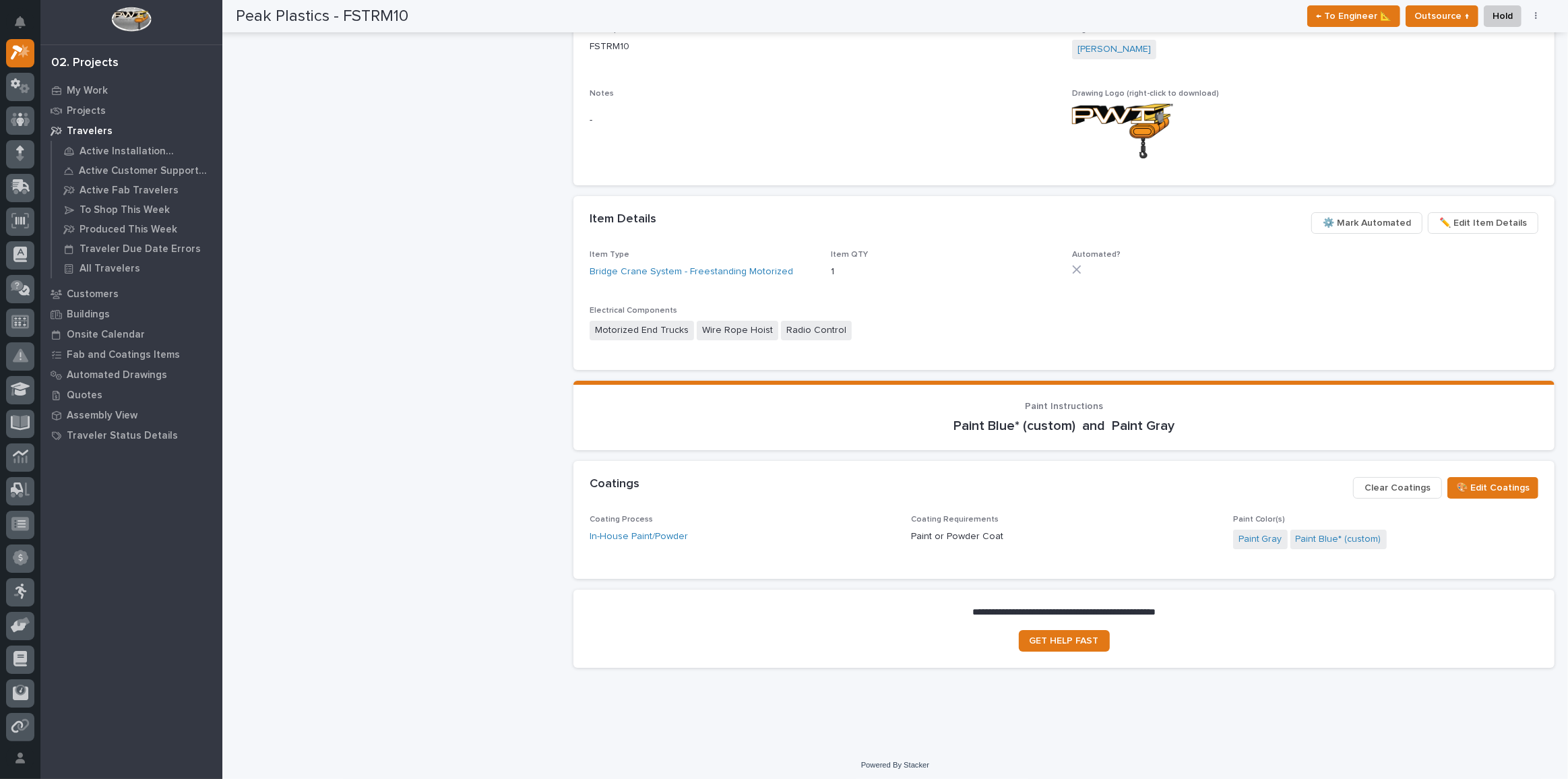
scroll to position [547, 0]
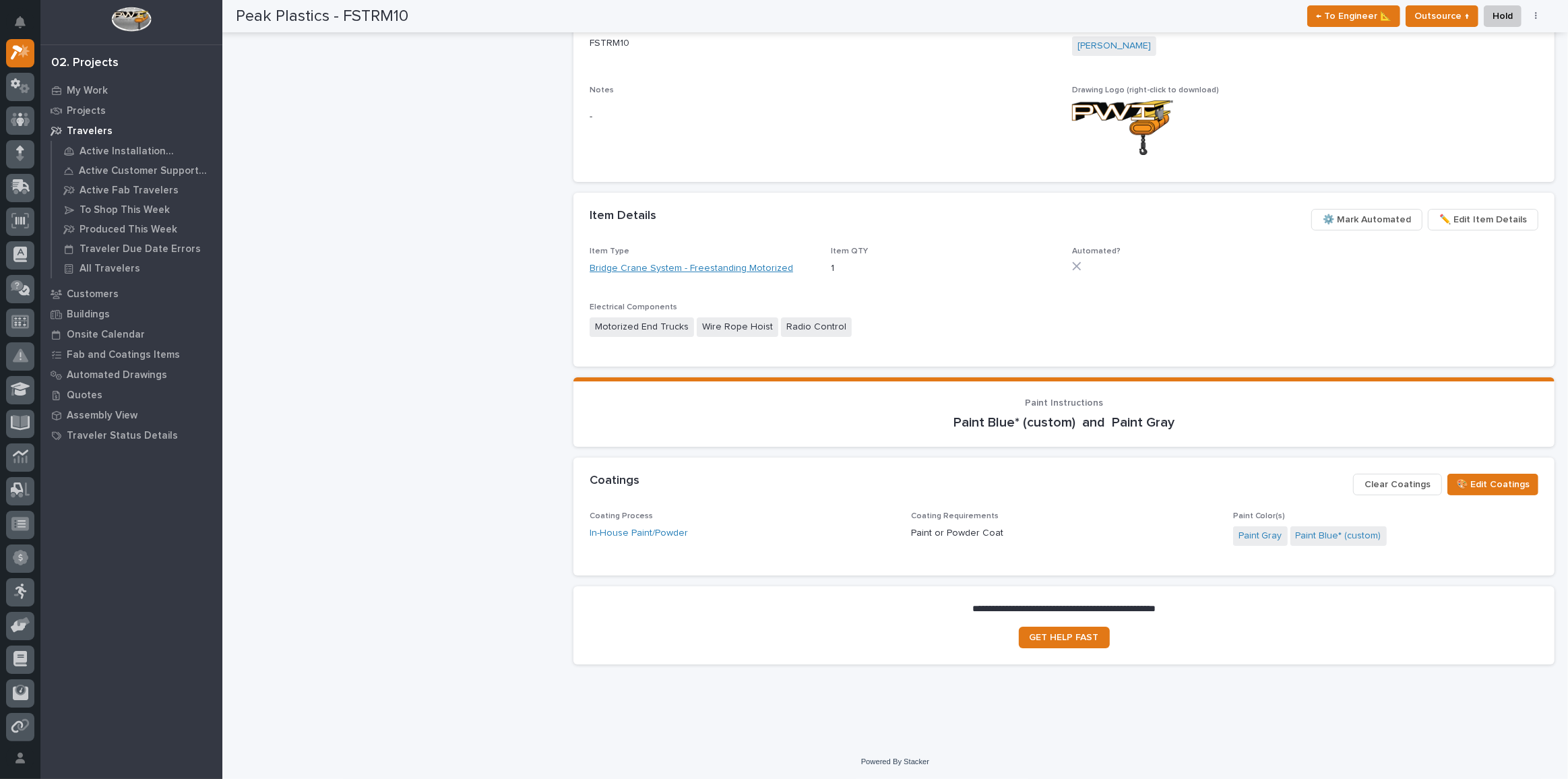
click at [652, 265] on link "Bridge Crane System - Freestanding Motorized" at bounding box center [691, 268] width 203 height 14
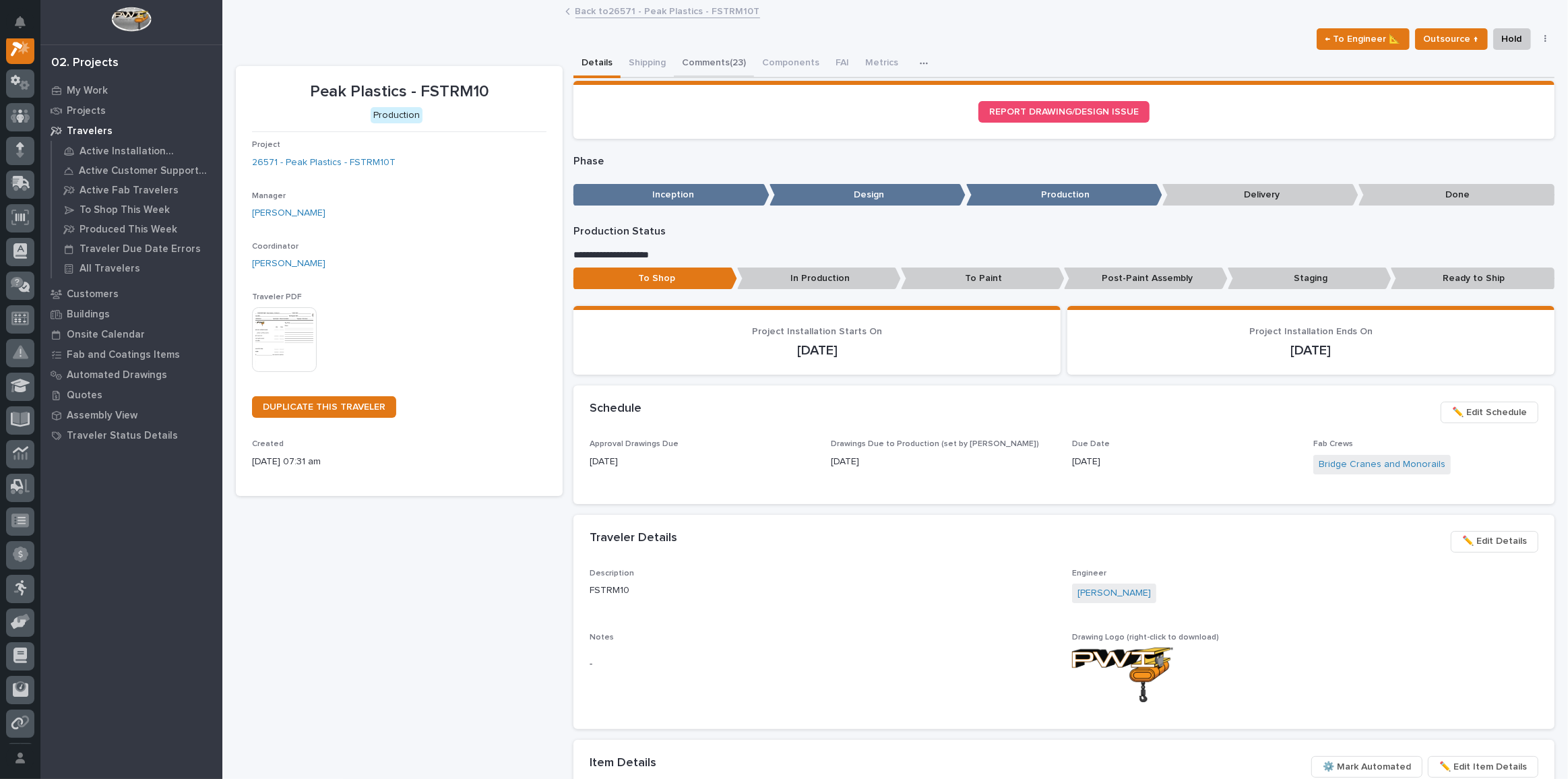
click at [705, 64] on button "Comments (23)" at bounding box center [714, 64] width 81 height 28
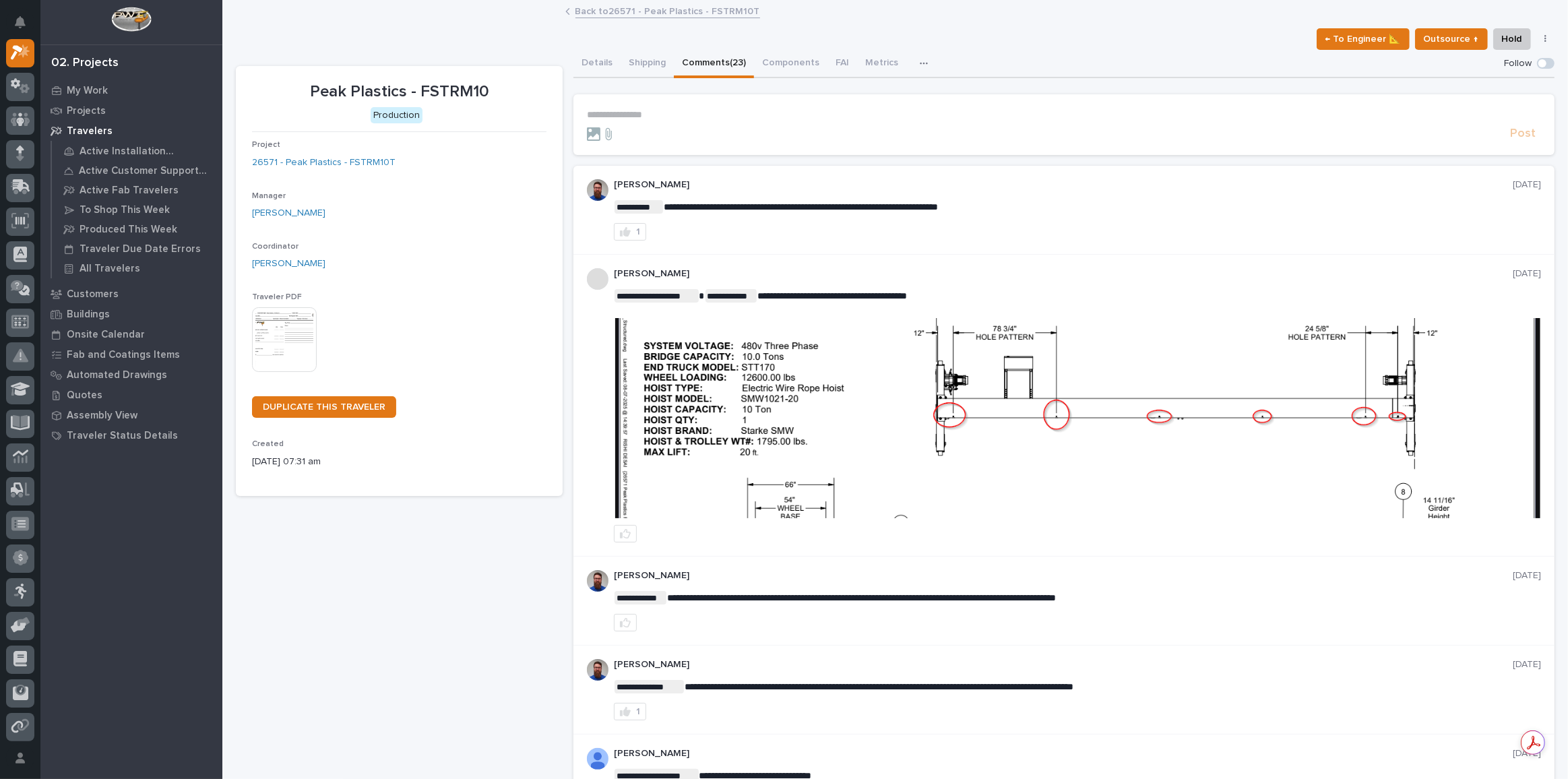
click at [919, 64] on icon "button" at bounding box center [923, 64] width 8 height 9
click at [641, 62] on button "Shipping" at bounding box center [647, 64] width 53 height 28
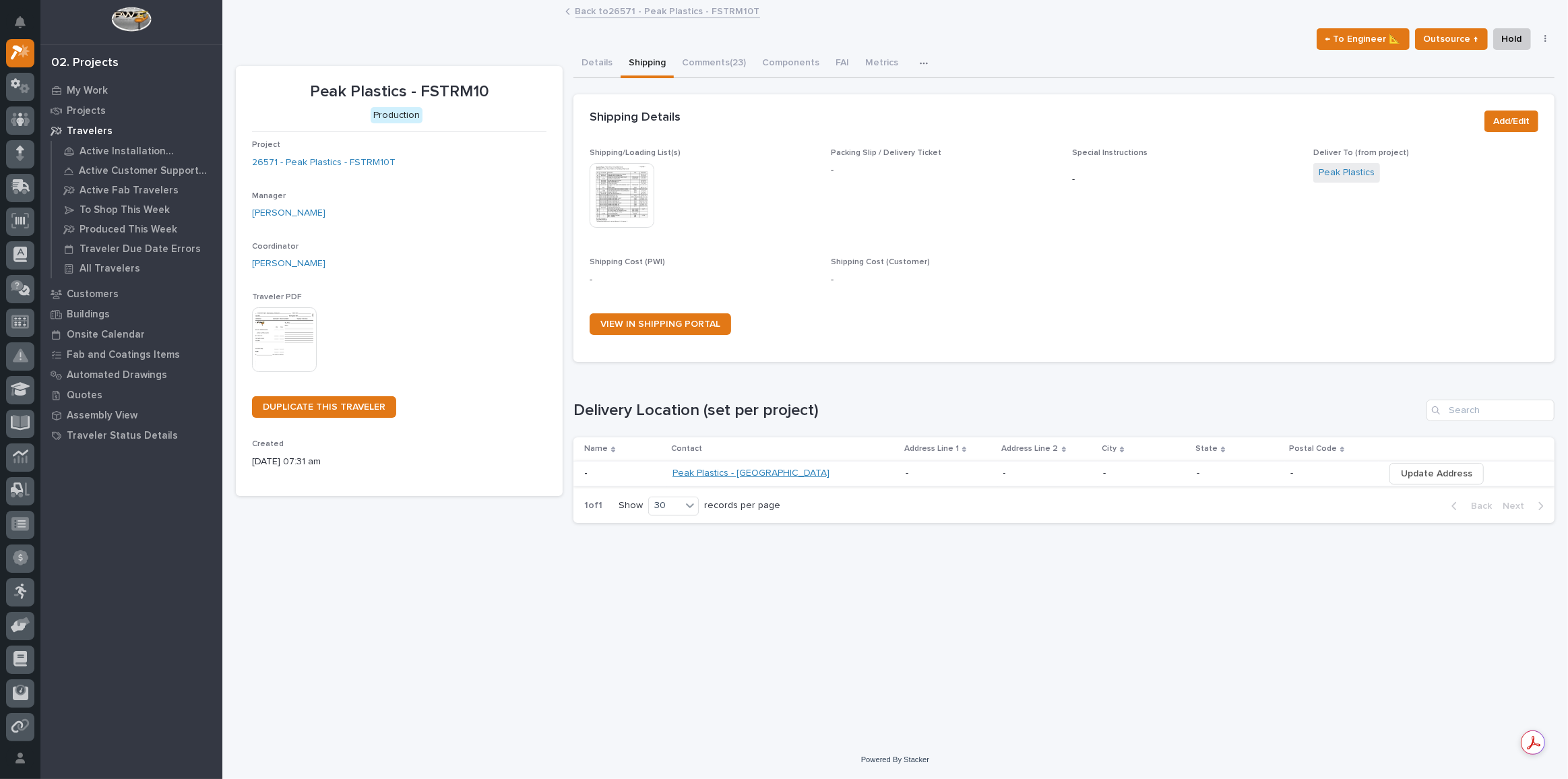
click at [727, 475] on link "Peak Plastics - [GEOGRAPHIC_DATA]" at bounding box center [751, 473] width 157 height 11
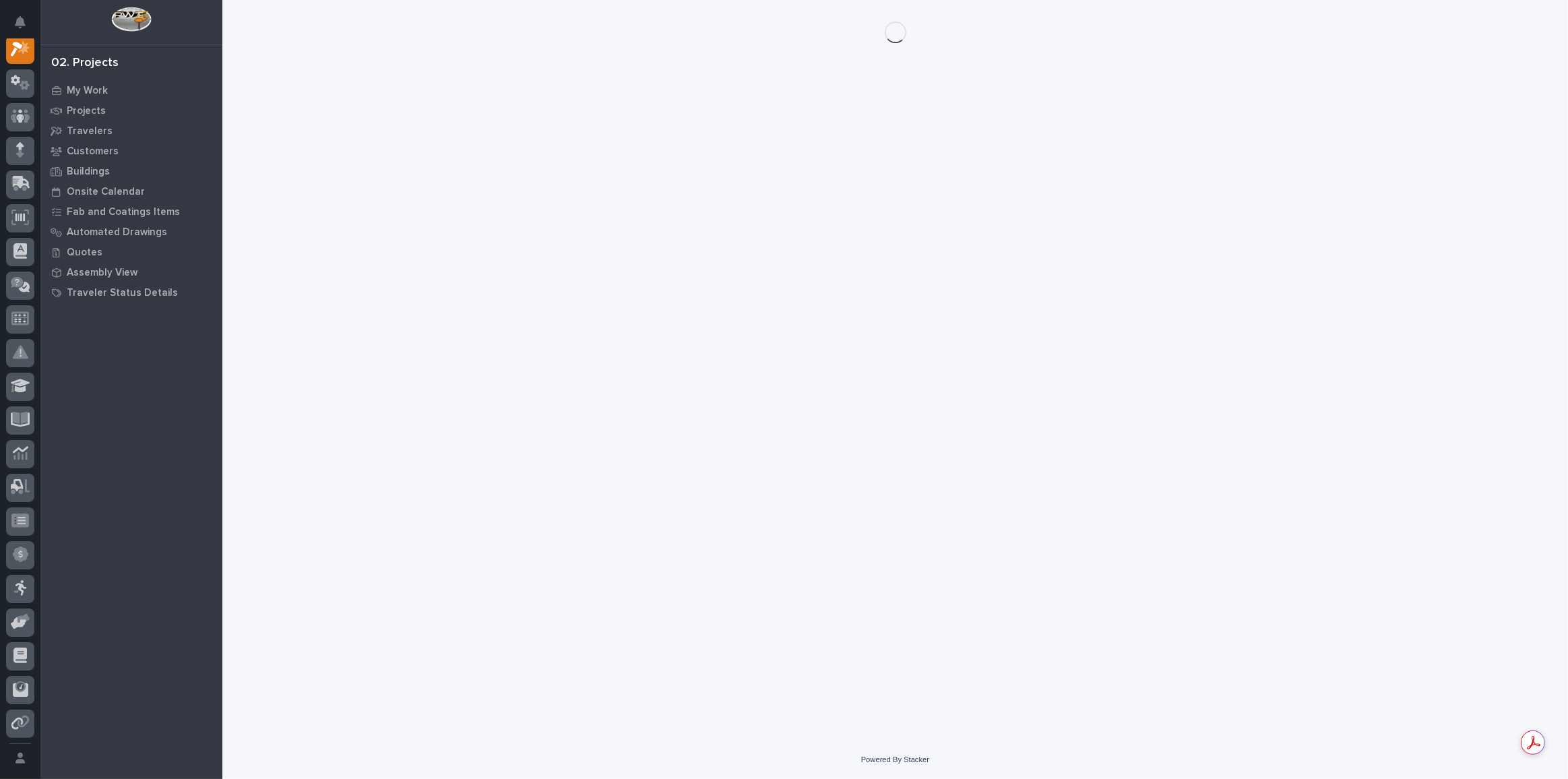
scroll to position [33, 0]
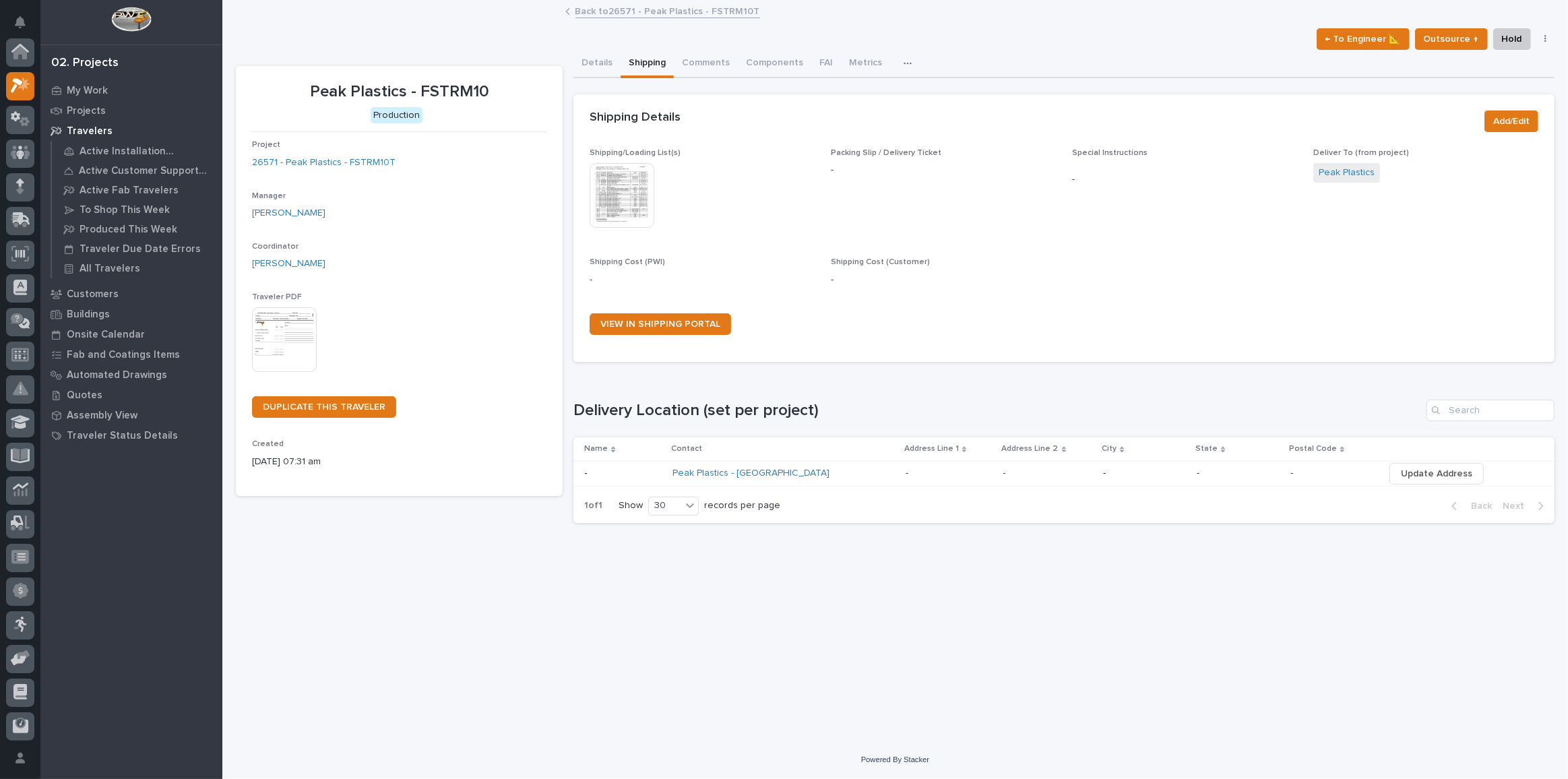
scroll to position [37, 0]
click at [623, 193] on img at bounding box center [622, 195] width 65 height 65
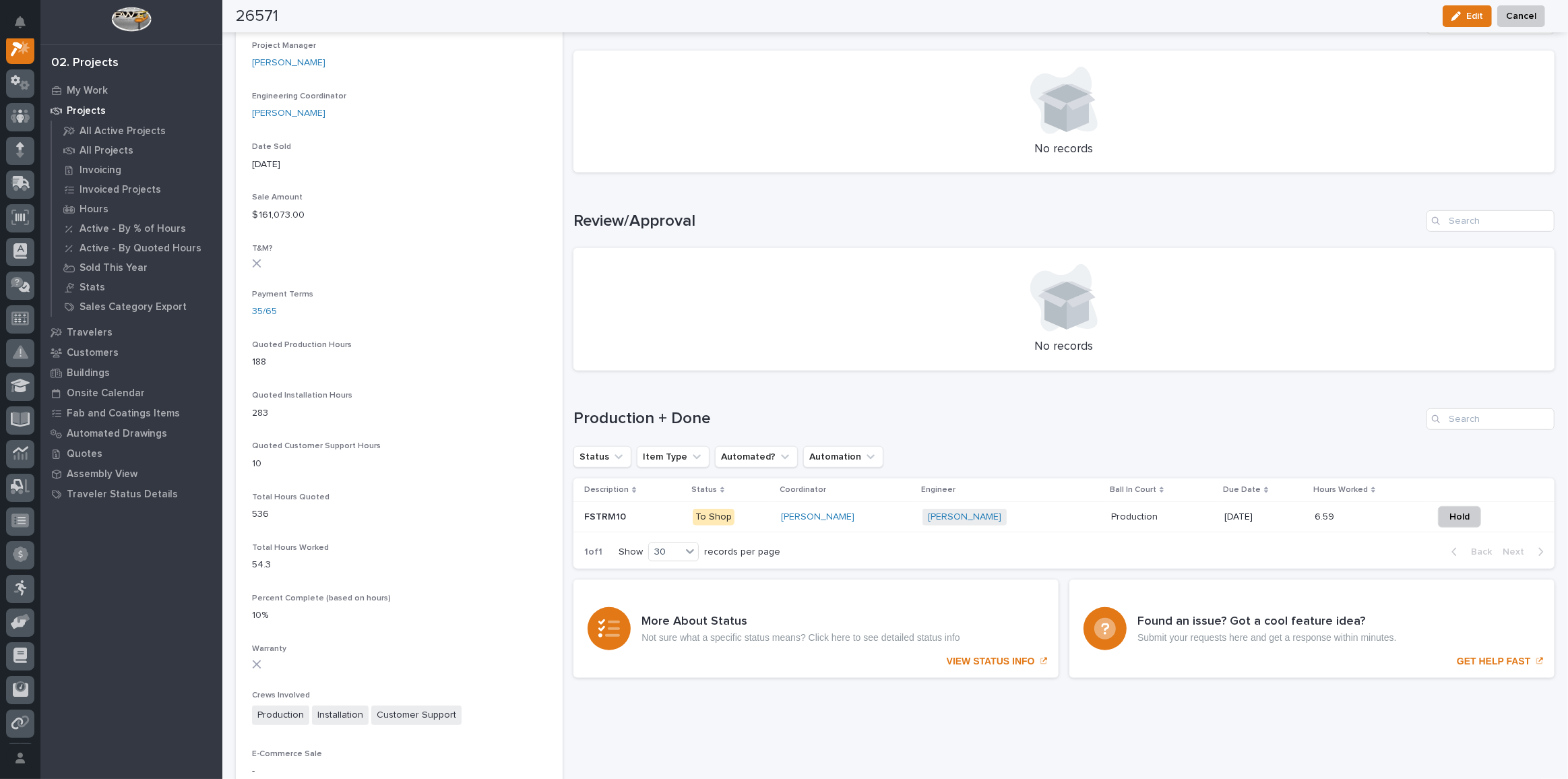
scroll to position [665, 0]
click at [614, 516] on p "FSTRM10" at bounding box center [606, 515] width 44 height 14
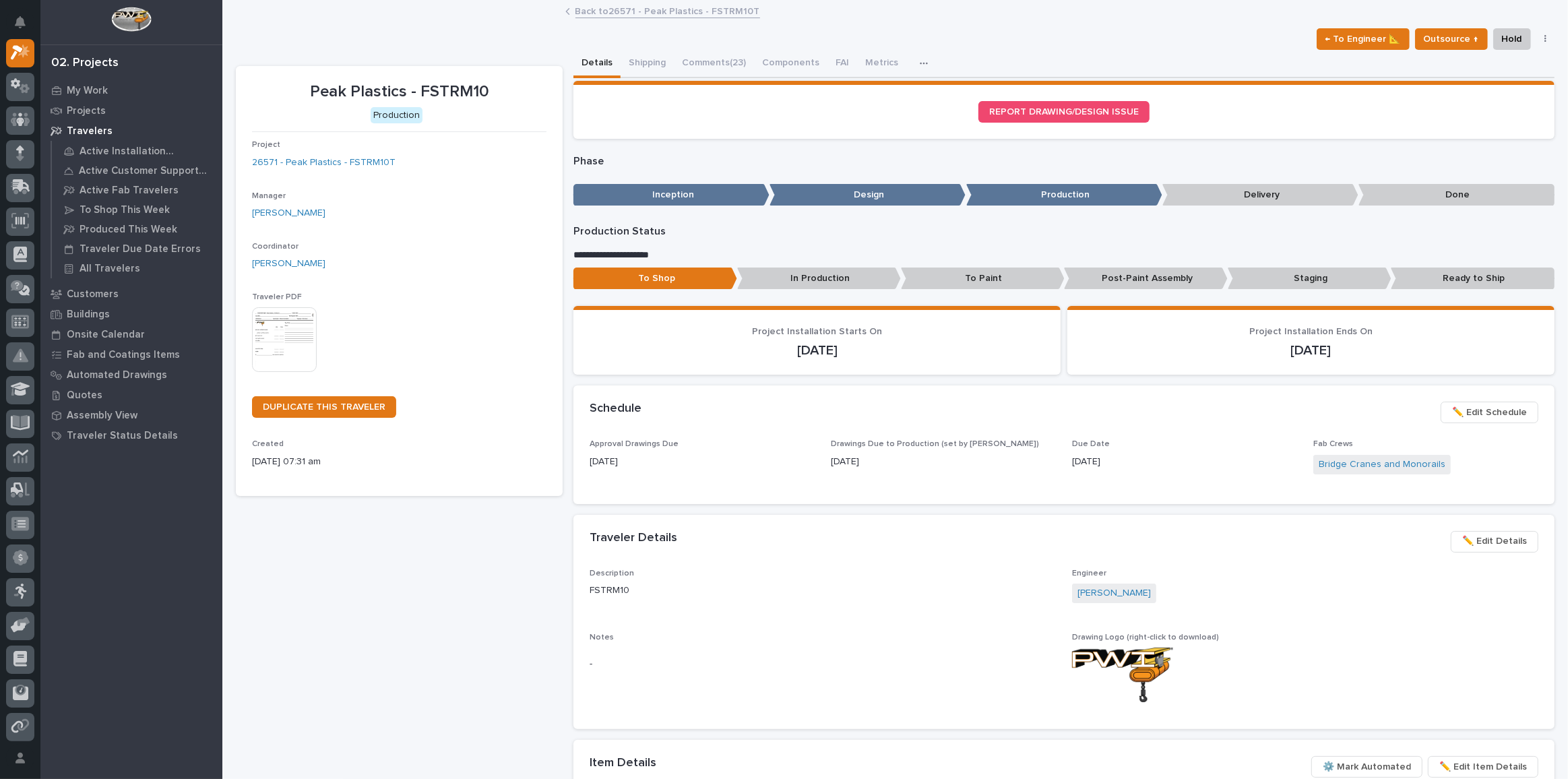
scroll to position [547, 0]
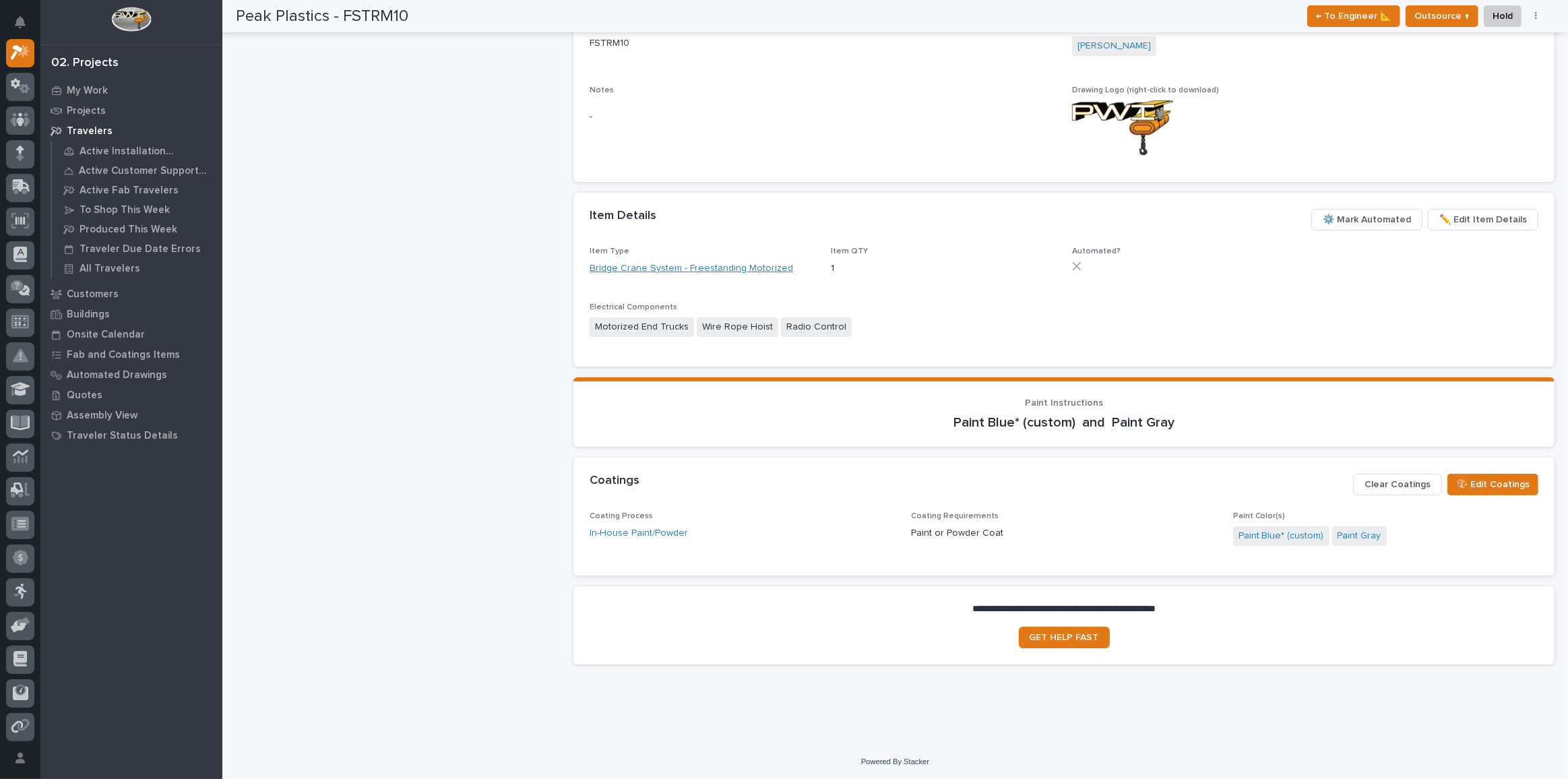
click at [725, 266] on link "Bridge Crane System - Freestanding Motorized" at bounding box center [691, 268] width 203 height 14
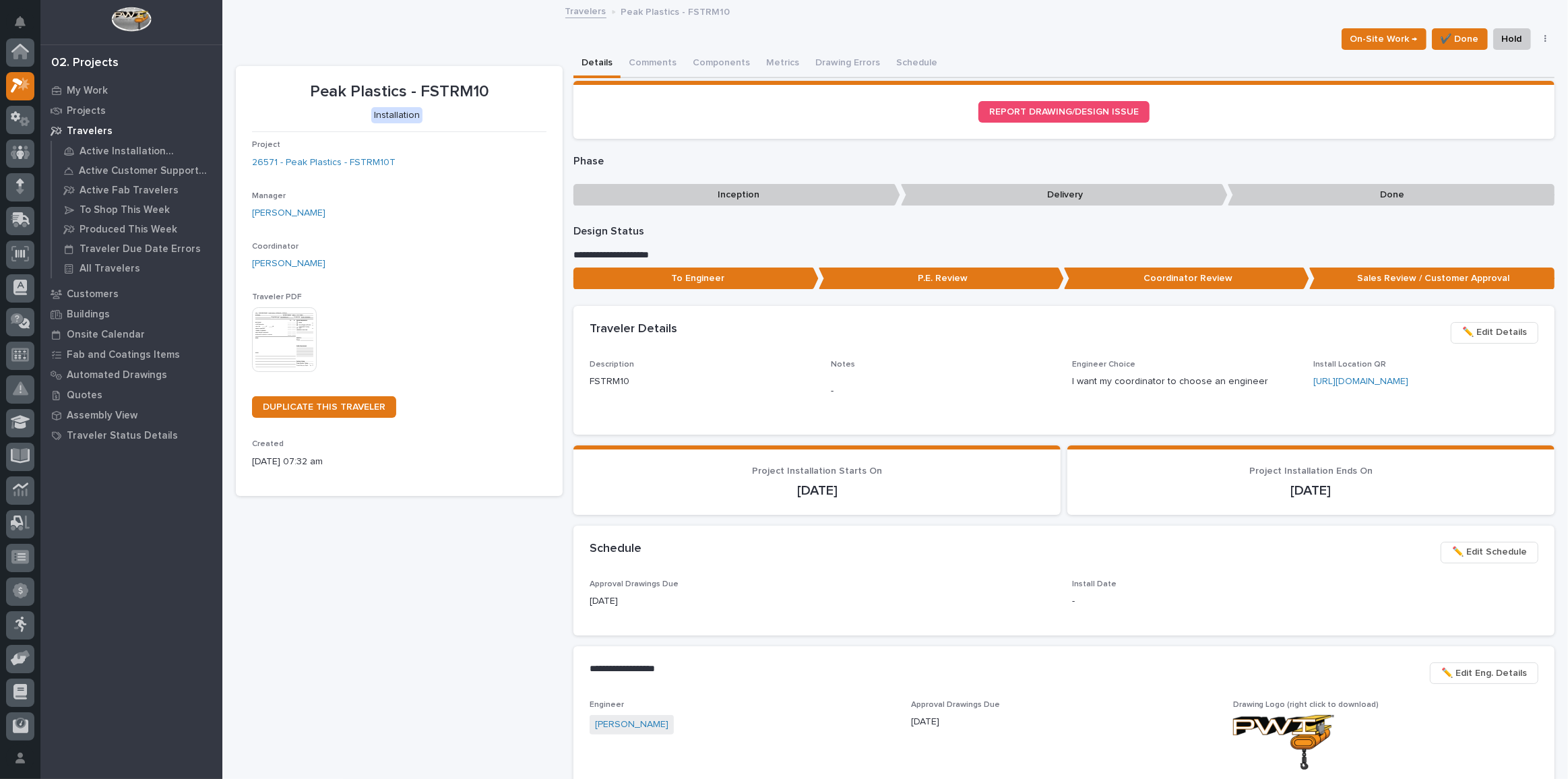
scroll to position [37, 0]
click at [653, 62] on button "Comments" at bounding box center [652, 64] width 64 height 28
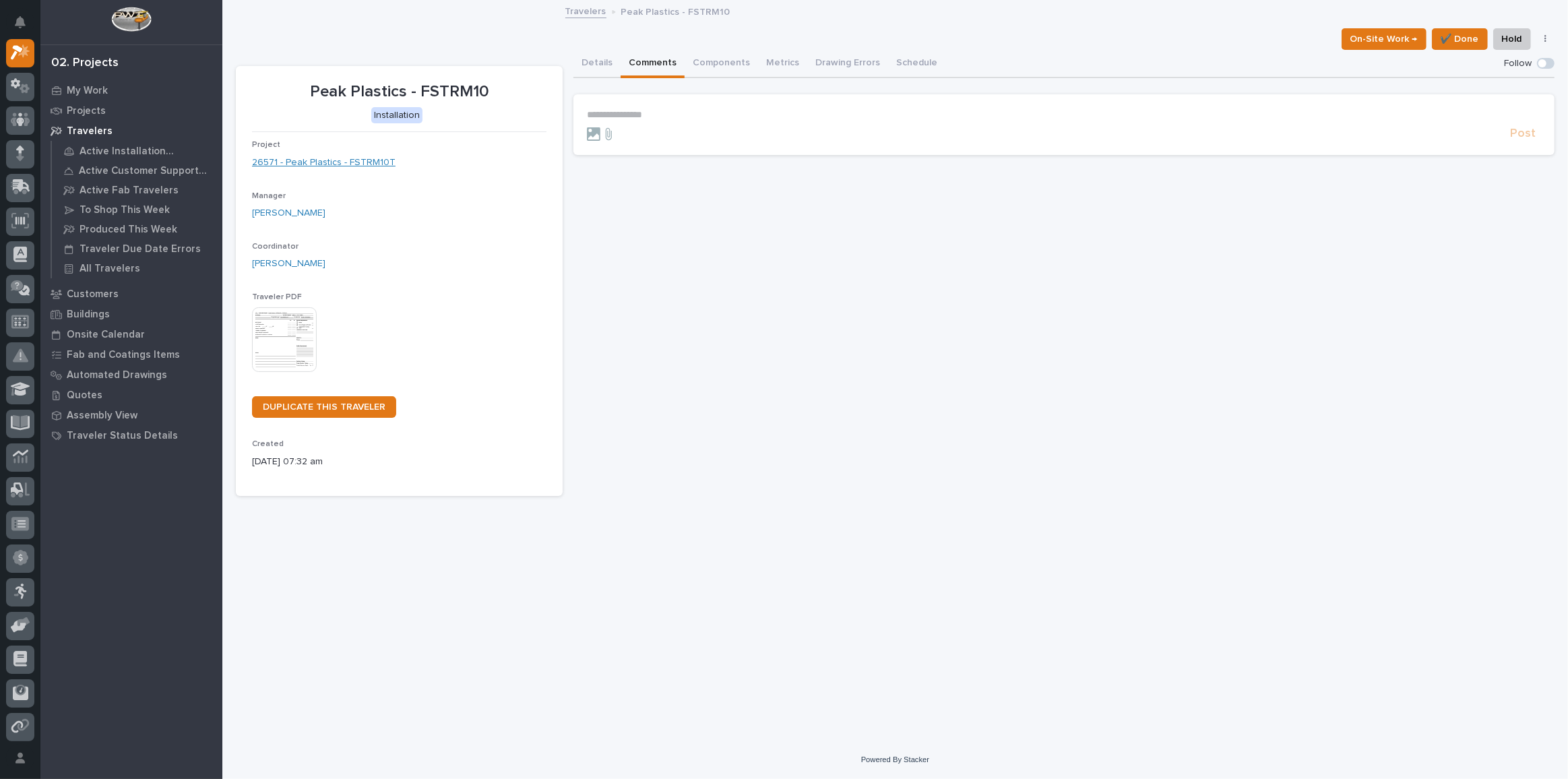
click at [359, 155] on link "26571 - Peak Plastics - FSTRM10T" at bounding box center [323, 162] width 143 height 14
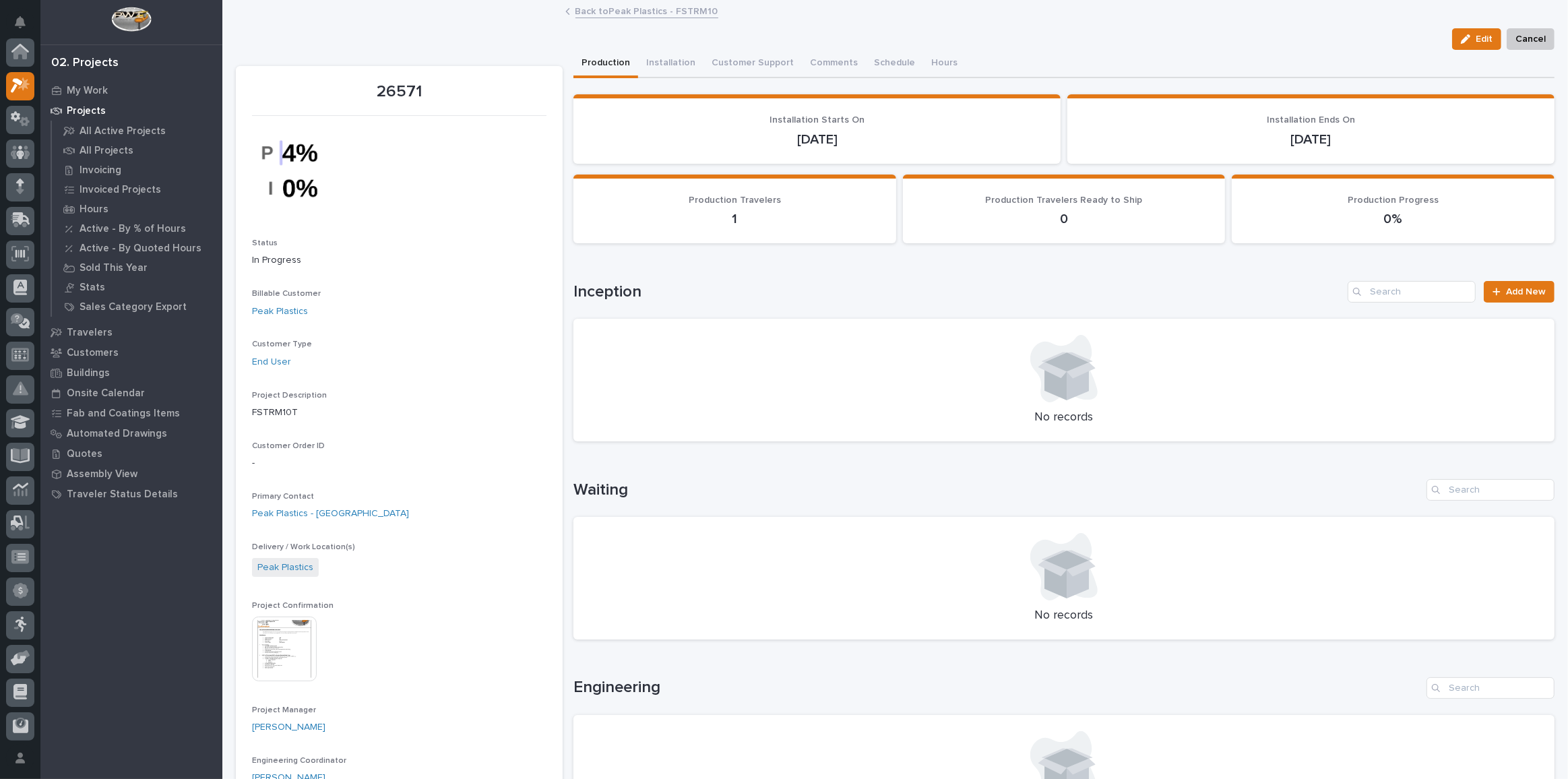
scroll to position [33, 0]
click at [813, 55] on button "Comments (4)" at bounding box center [839, 64] width 76 height 28
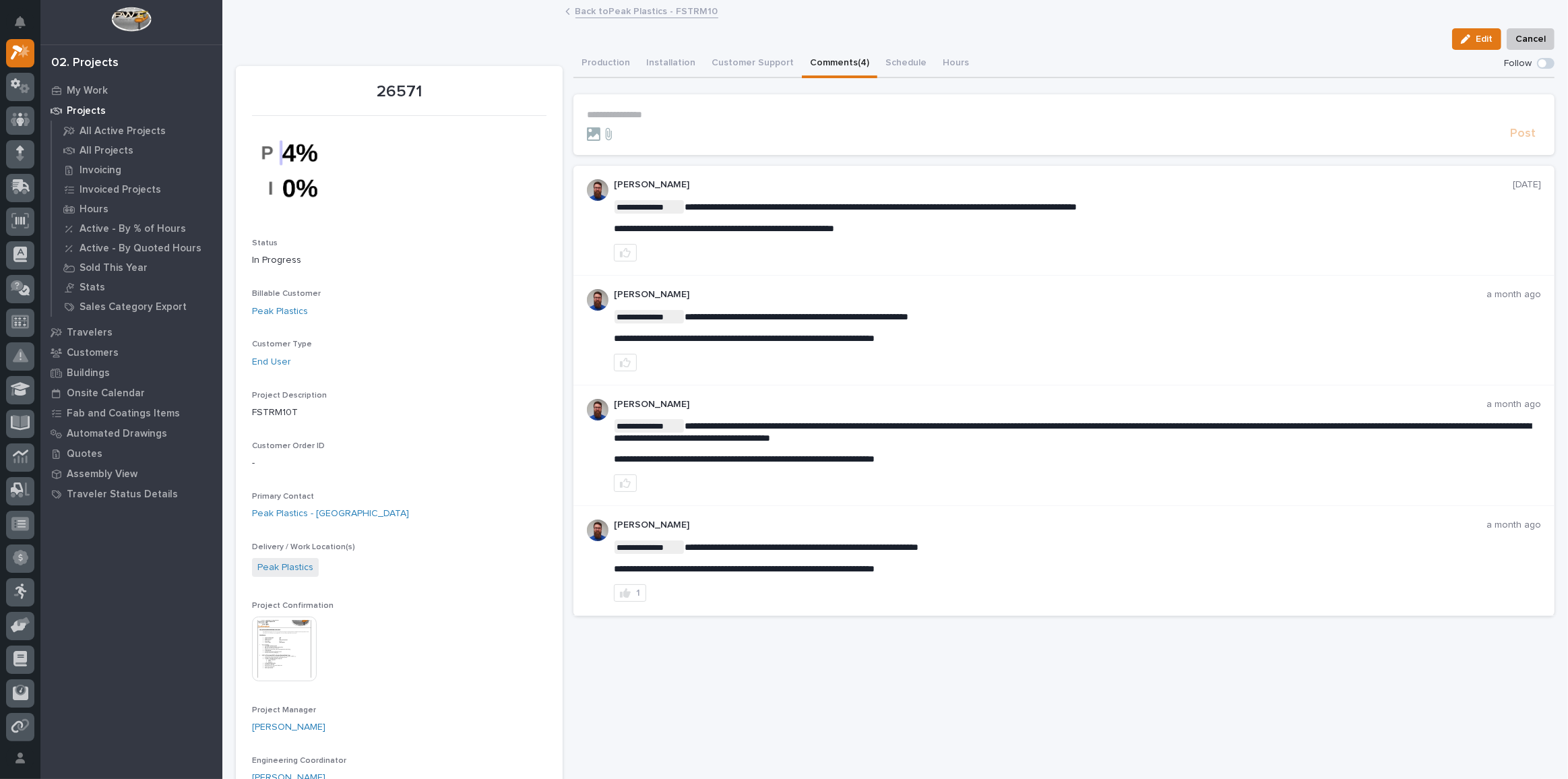
click at [635, 107] on section "**********" at bounding box center [1063, 125] width 981 height 61
click at [631, 115] on p "**********" at bounding box center [1063, 115] width 954 height 11
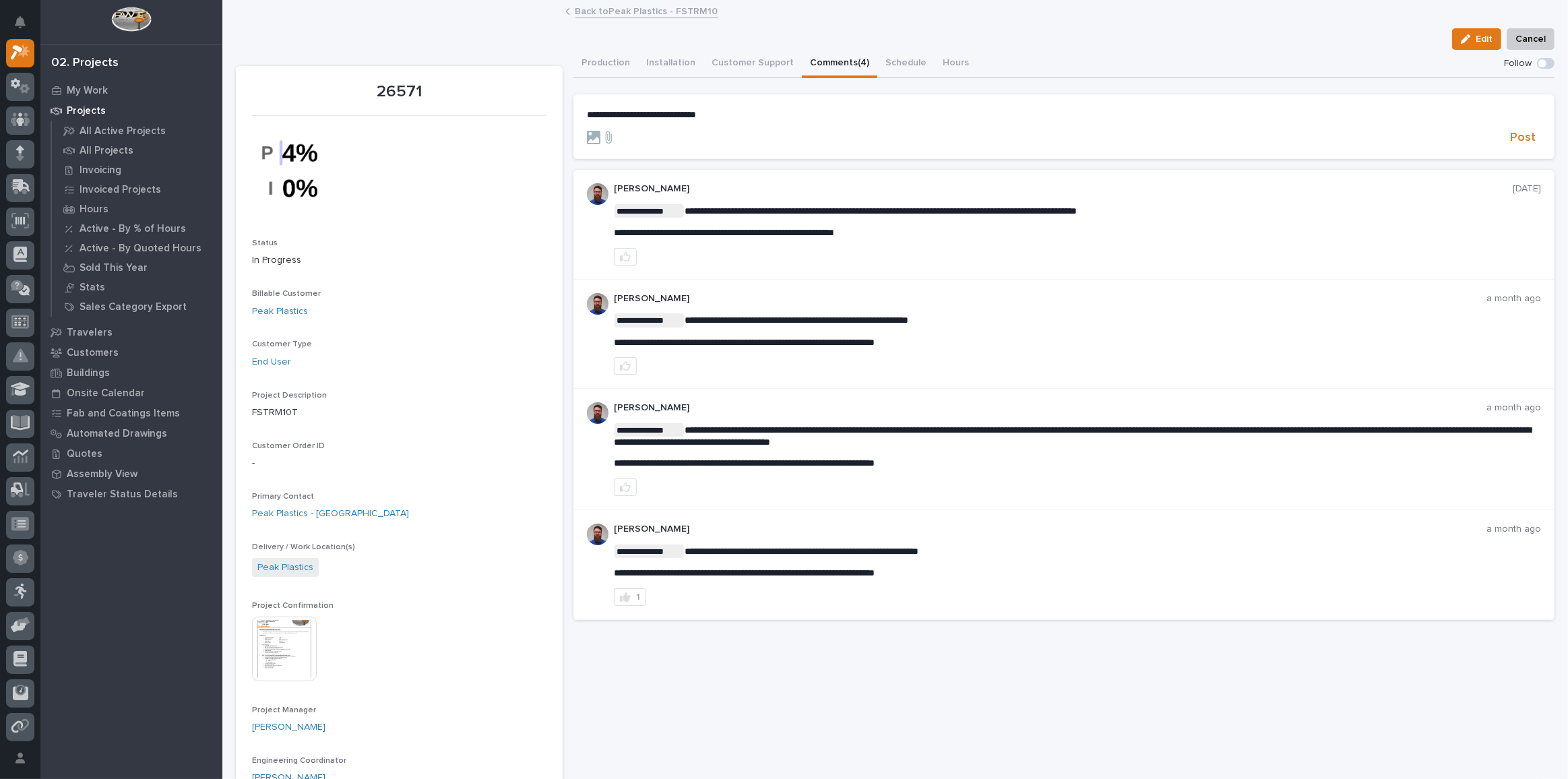
click at [676, 110] on span "**********" at bounding box center [641, 114] width 110 height 9
click at [1514, 134] on span "Post" at bounding box center [1522, 138] width 25 height 16
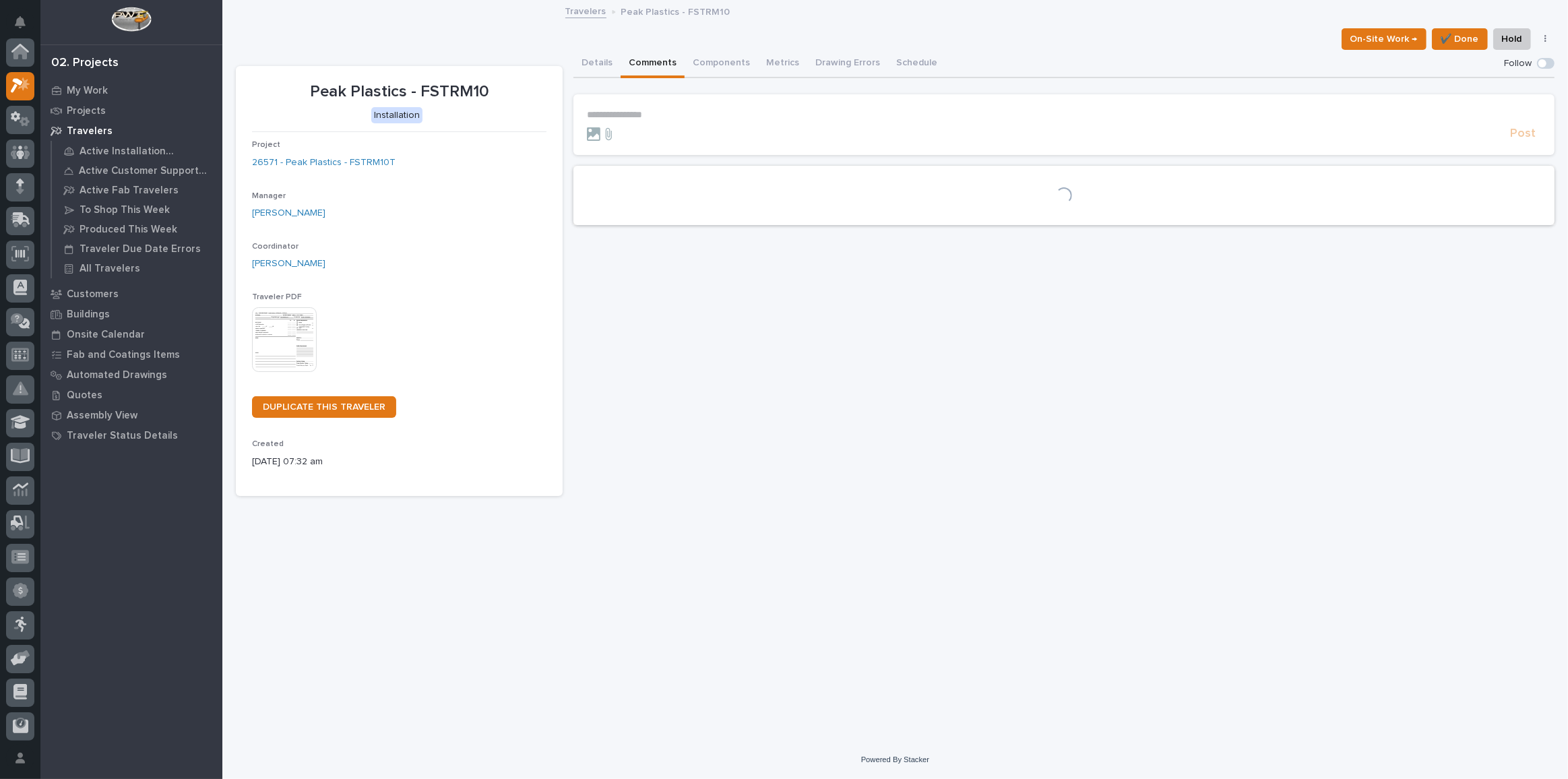
scroll to position [37, 0]
